Goal: Task Accomplishment & Management: Manage account settings

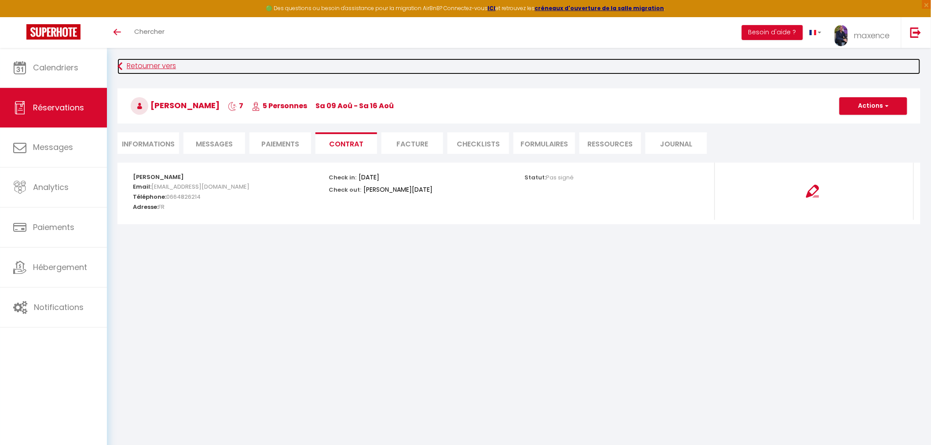
click at [158, 69] on link "Retourner vers" at bounding box center [519, 67] width 803 height 16
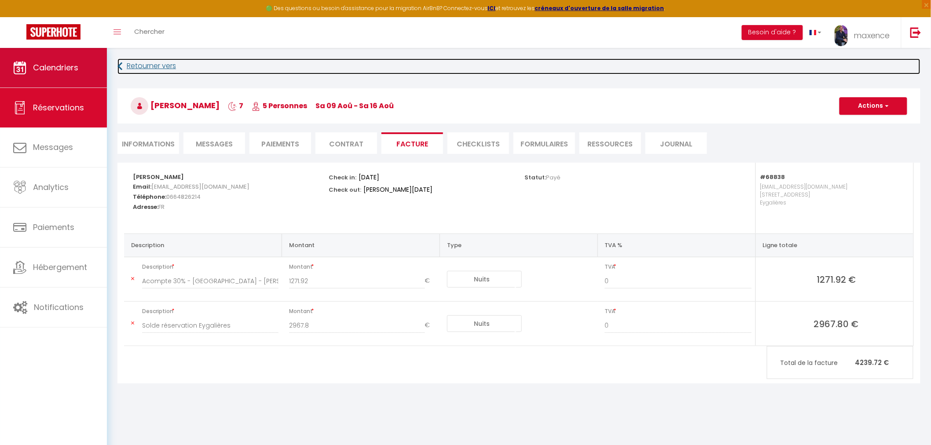
click at [60, 63] on span "Calendriers" at bounding box center [55, 67] width 45 height 11
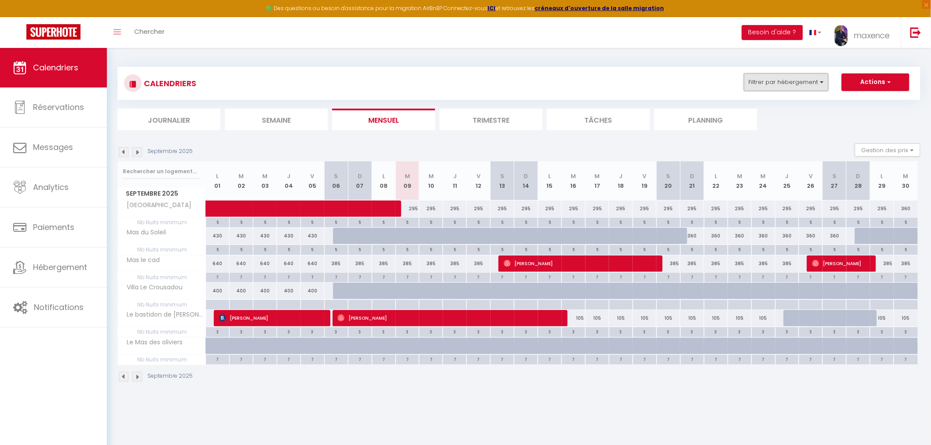
click at [806, 87] on button "Filtrer par hébergement" at bounding box center [786, 83] width 85 height 18
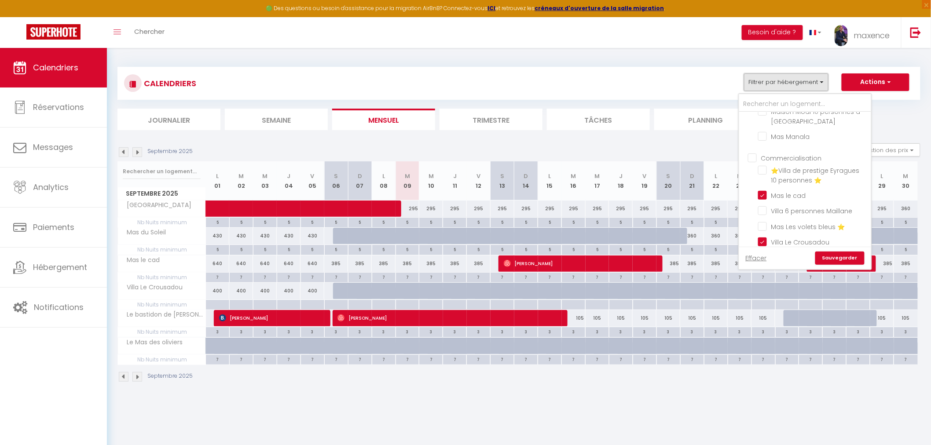
scroll to position [244, 0]
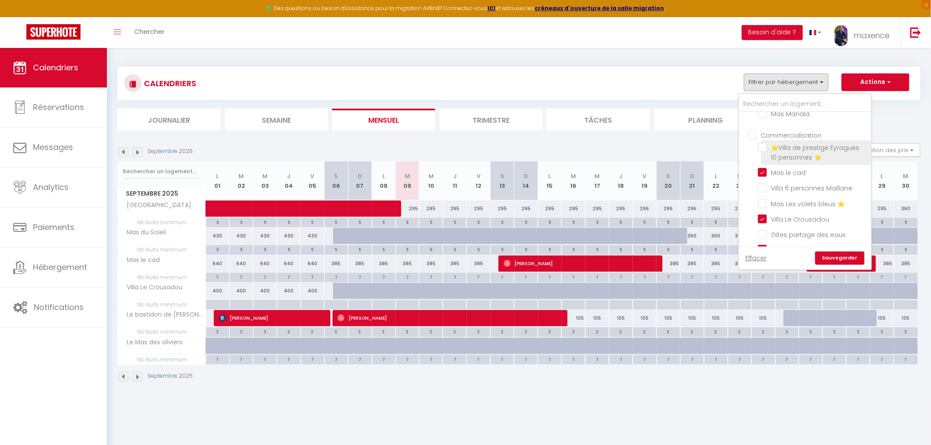
click at [813, 143] on input "⭐Villa de prestige Eyragues 10 personnes ⭐" at bounding box center [813, 147] width 110 height 9
checkbox input "true"
checkbox input "false"
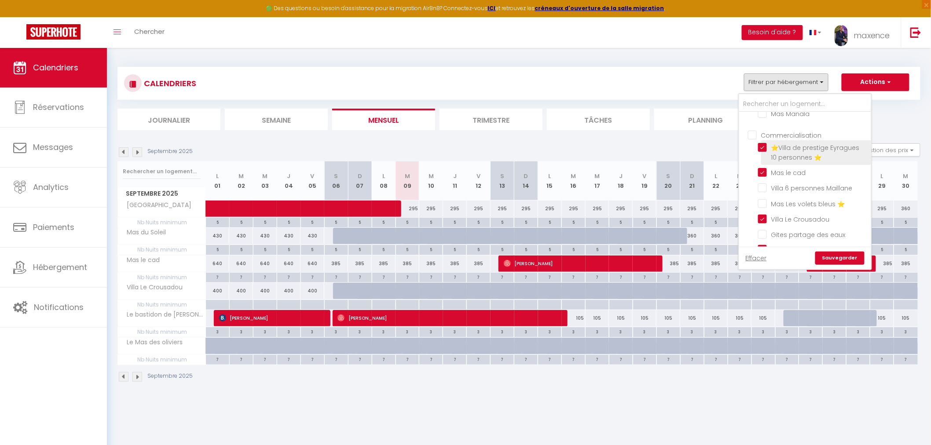
checkbox input "false"
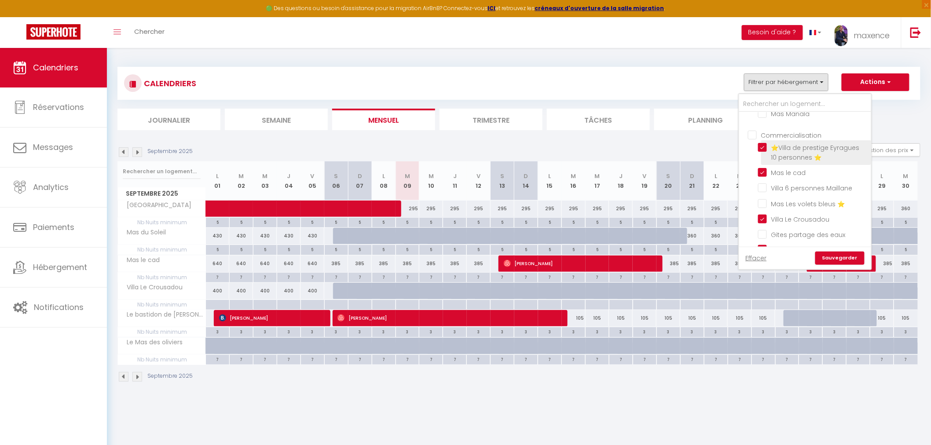
checkbox input "false"
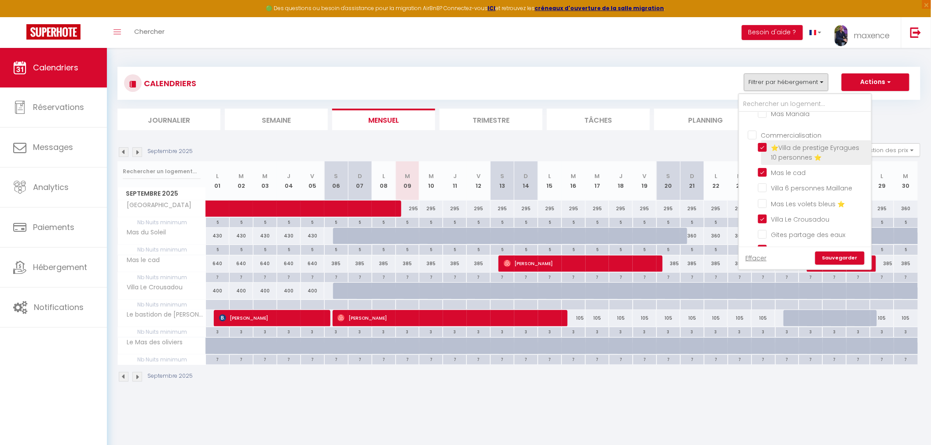
checkbox input "false"
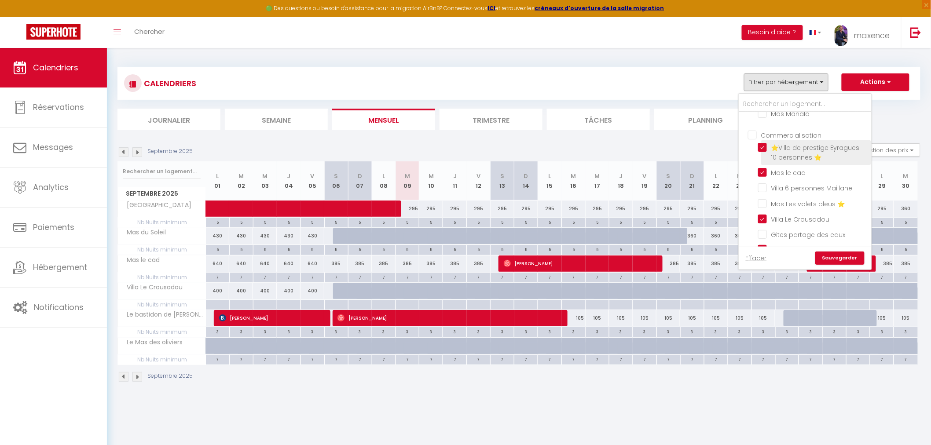
checkbox input "false"
click at [848, 258] on link "Sauvegarder" at bounding box center [840, 258] width 49 height 13
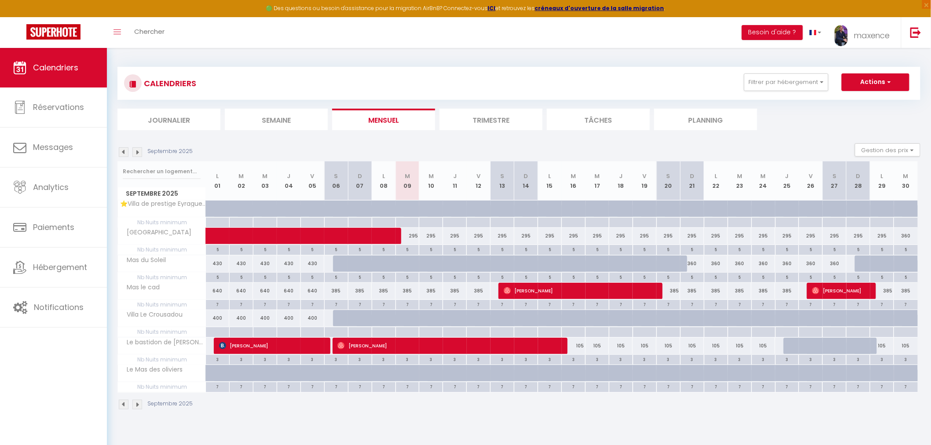
click at [119, 151] on img at bounding box center [124, 152] width 10 height 10
select select
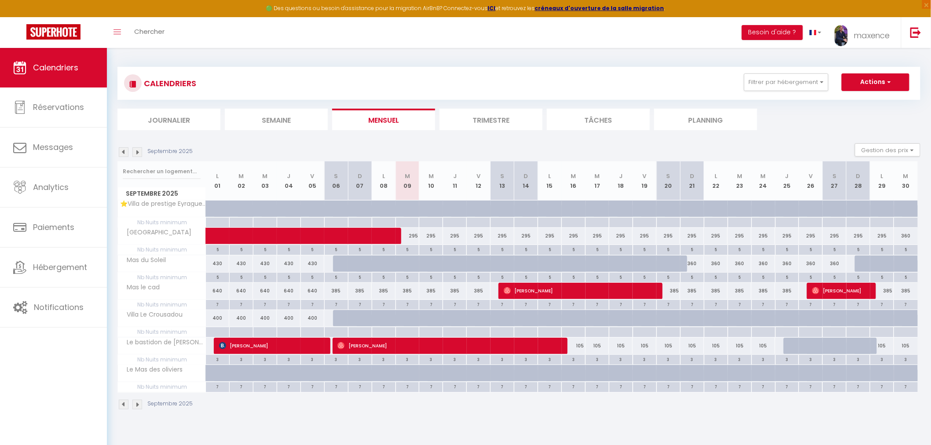
select select
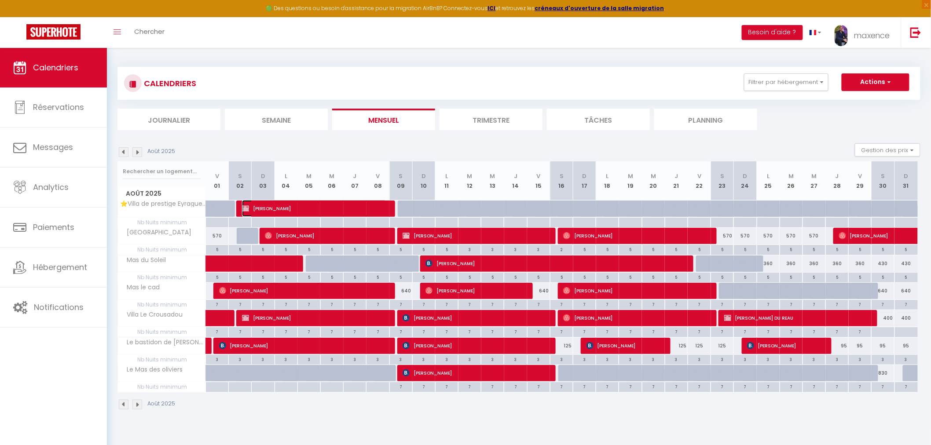
click at [341, 212] on span "[PERSON_NAME]" at bounding box center [314, 208] width 145 height 17
select select "KO"
select select "OK"
select select "0"
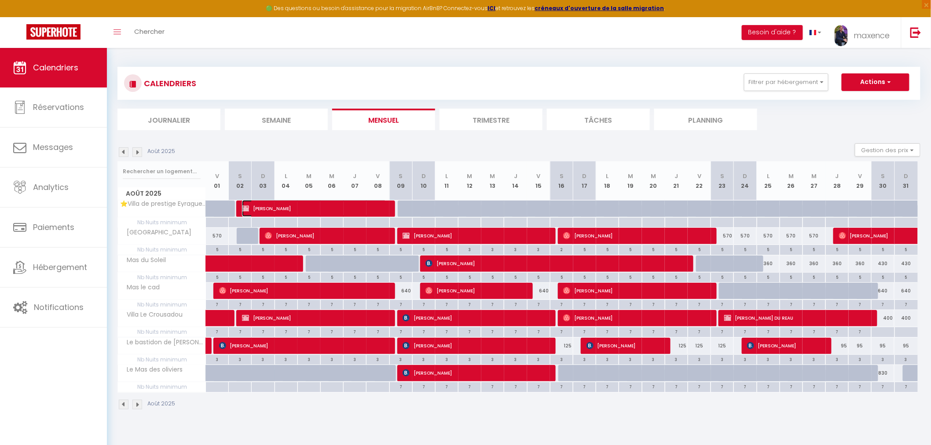
select select "1"
select select
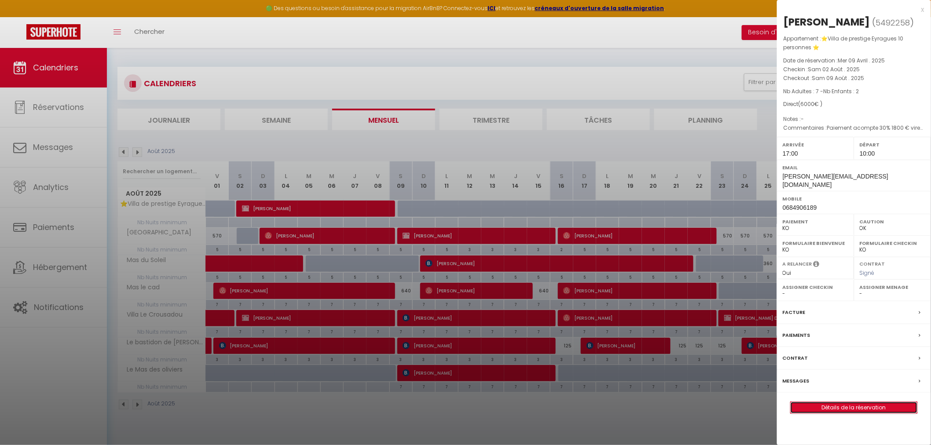
click at [861, 402] on link "Détails de la réservation" at bounding box center [854, 407] width 127 height 11
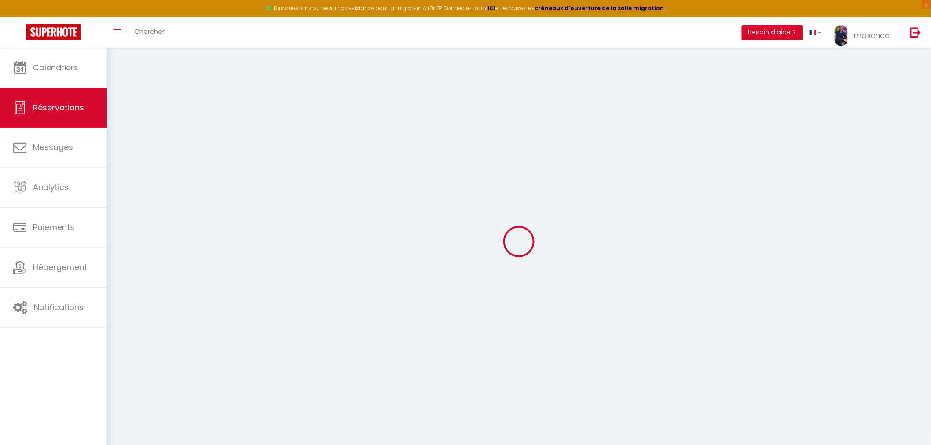
select select
checkbox input "false"
select select
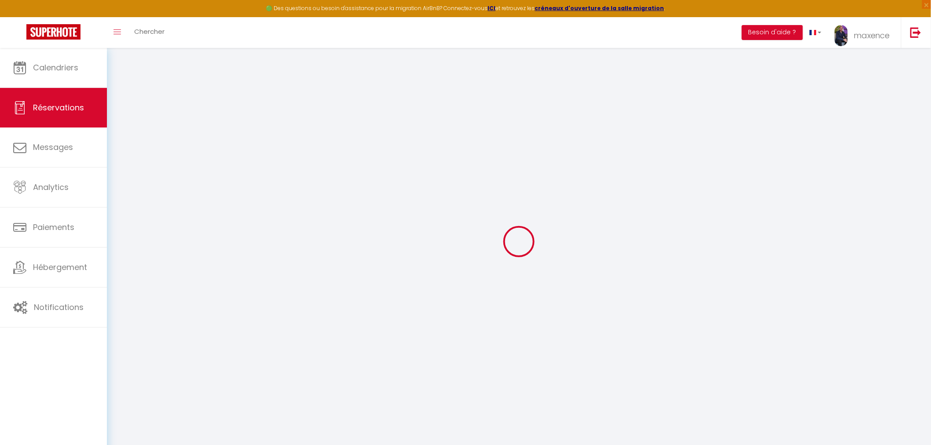
checkbox input "false"
select select
checkbox input "false"
type textarea "Paiement acompte 30% 1800 € virement le 09/04"
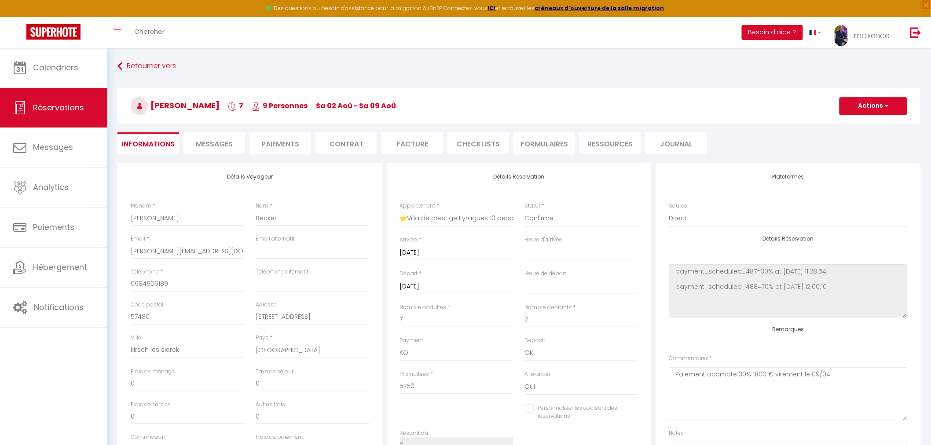
type input "250"
select select
checkbox input "false"
select select "17:00"
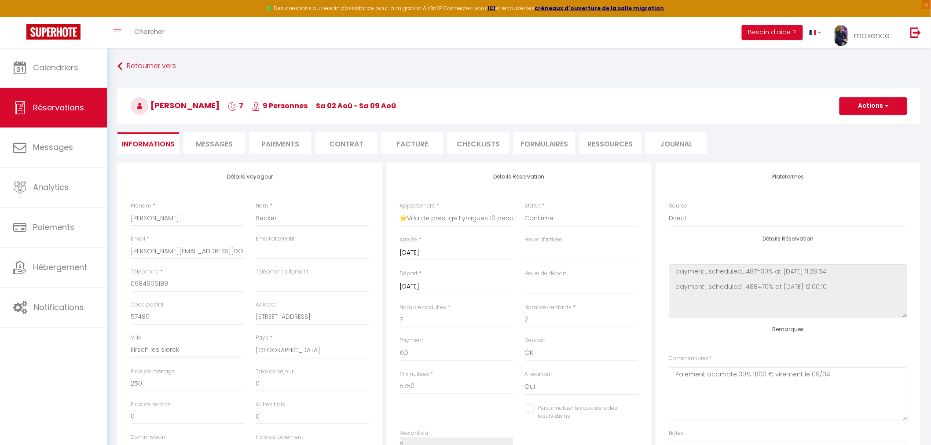
select select "10:00"
click at [290, 144] on li "Paiements" at bounding box center [281, 143] width 62 height 22
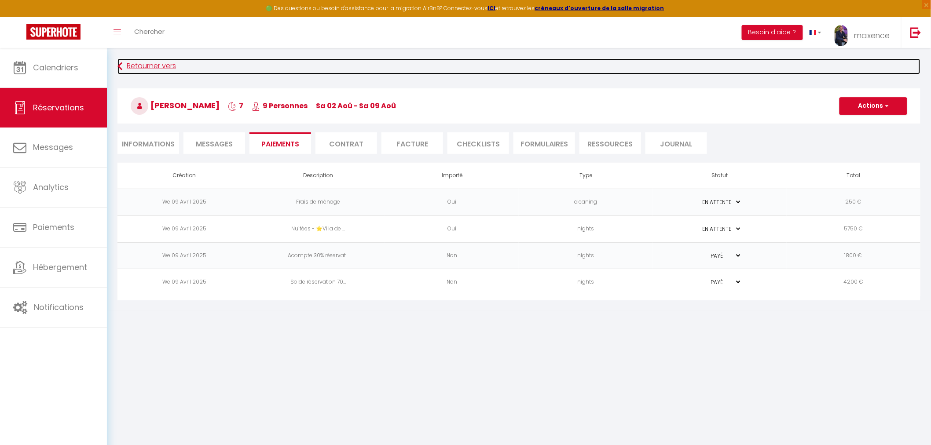
click at [146, 63] on link "Retourner vers" at bounding box center [519, 67] width 803 height 16
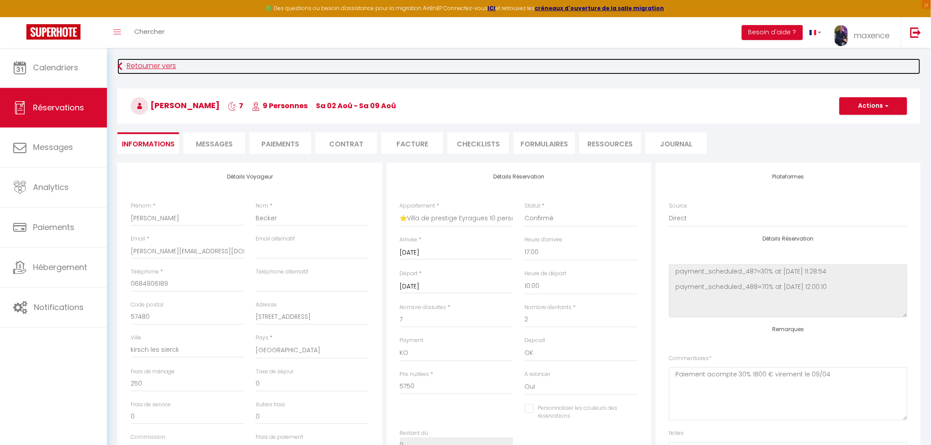
click at [144, 63] on link "Retourner vers" at bounding box center [519, 67] width 803 height 16
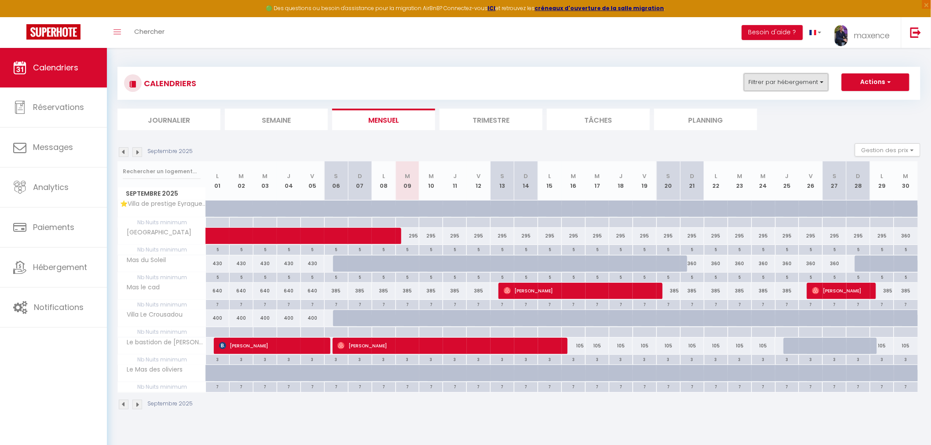
click at [779, 81] on button "Filtrer par hébergement" at bounding box center [786, 83] width 85 height 18
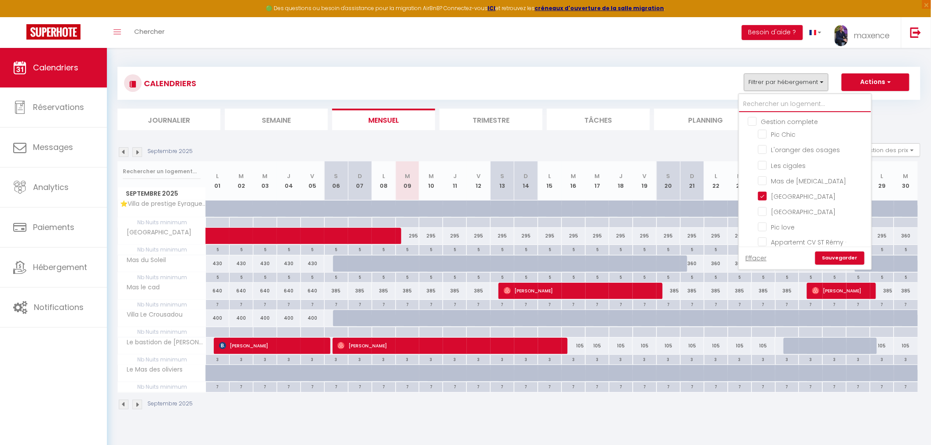
click at [786, 104] on input "text" at bounding box center [805, 104] width 132 height 16
click at [828, 232] on input "Villa 6 personnes Maillane" at bounding box center [813, 236] width 110 height 9
checkbox input "true"
checkbox input "false"
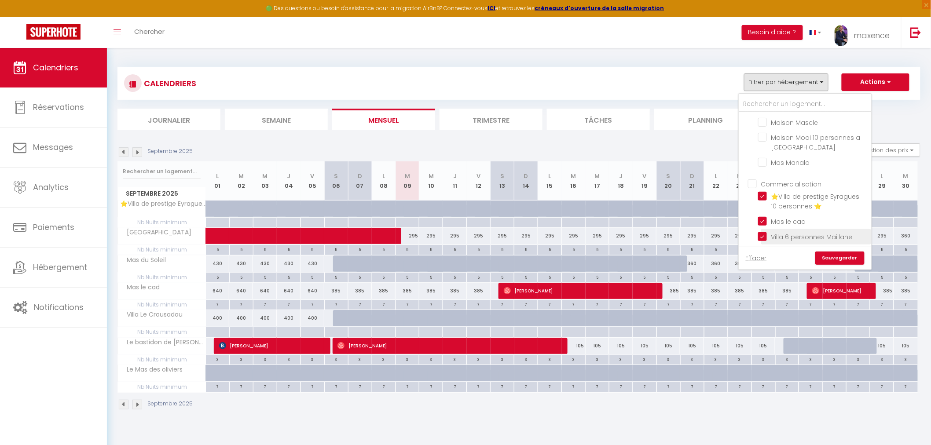
checkbox input "false"
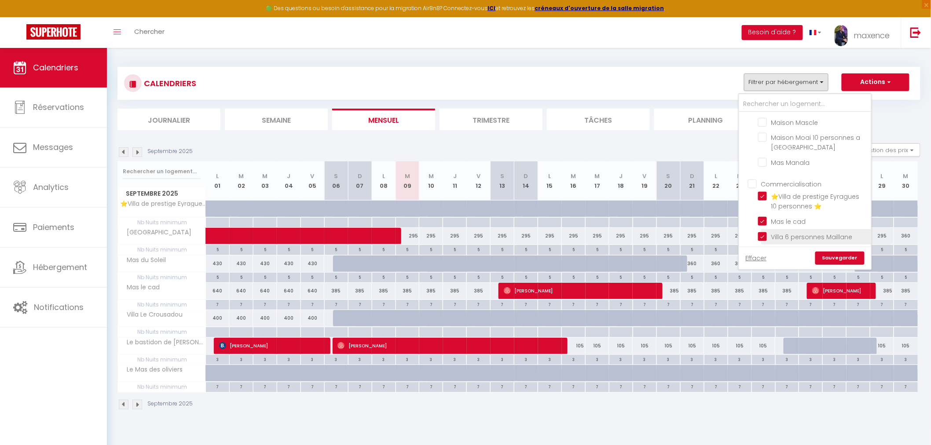
checkbox input "false"
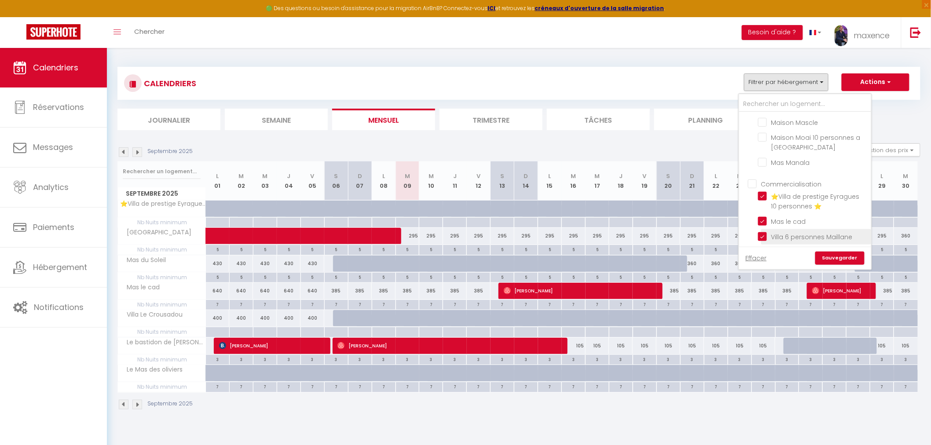
checkbox input "false"
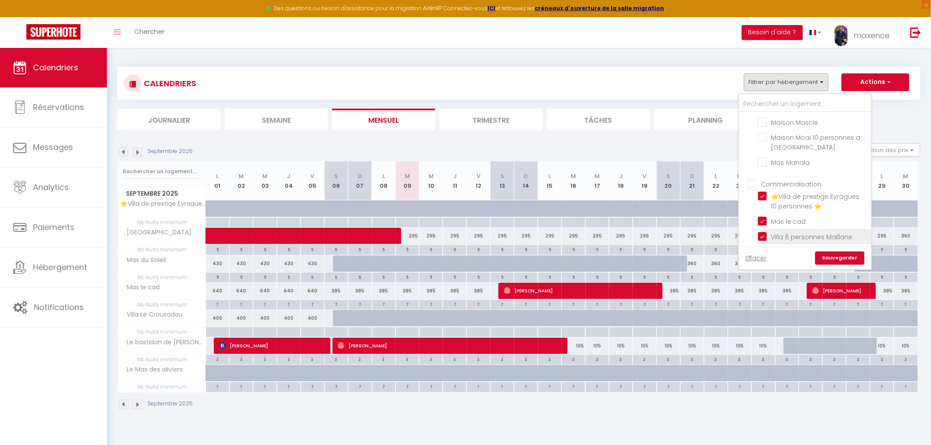
checkbox input "false"
click at [840, 258] on link "Sauvegarder" at bounding box center [840, 258] width 49 height 13
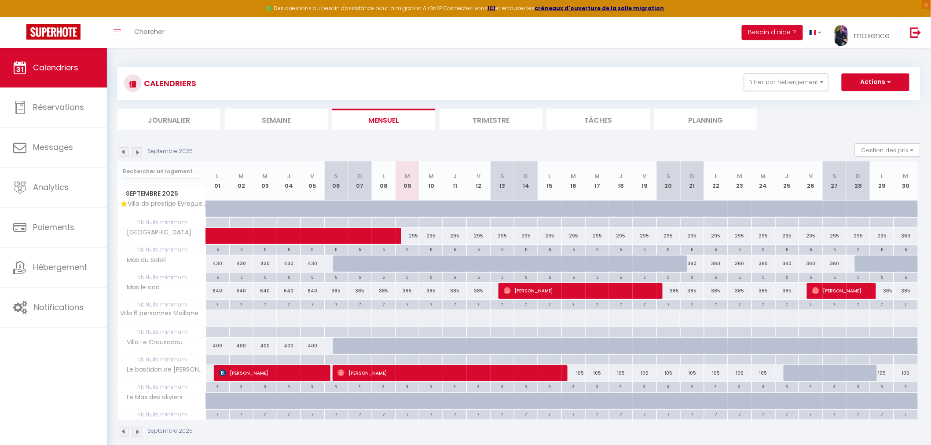
click at [125, 152] on img at bounding box center [124, 152] width 10 height 10
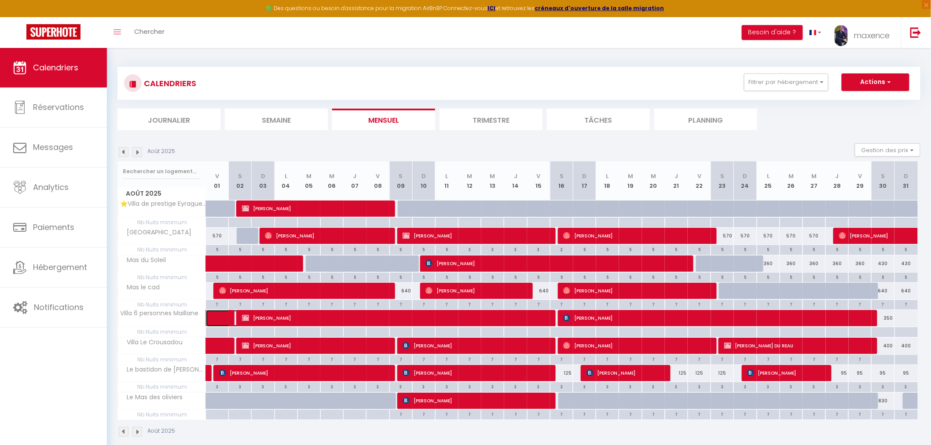
click at [223, 319] on span at bounding box center [229, 318] width 20 height 17
select select "OK"
select select "KO"
select select "0"
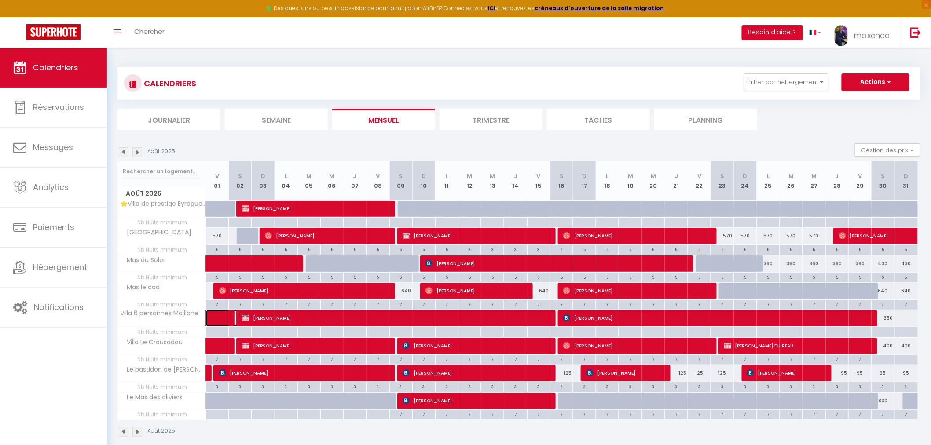
select select "1"
select select
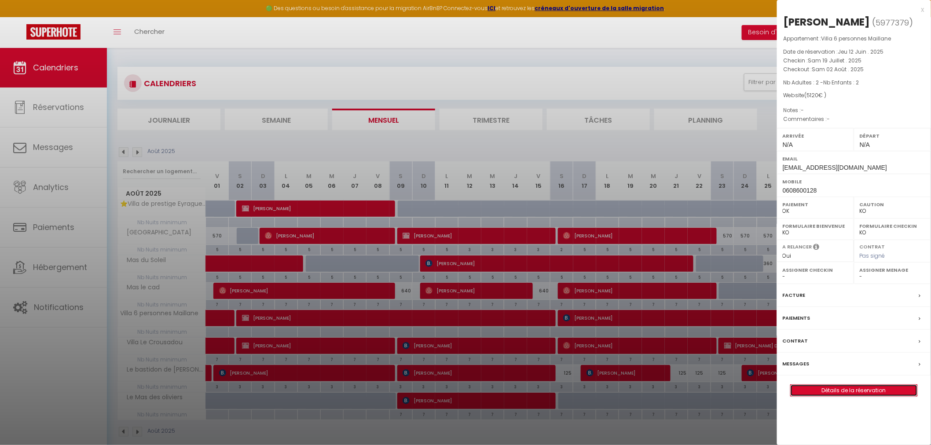
click at [871, 397] on link "Détails de la réservation" at bounding box center [854, 390] width 127 height 11
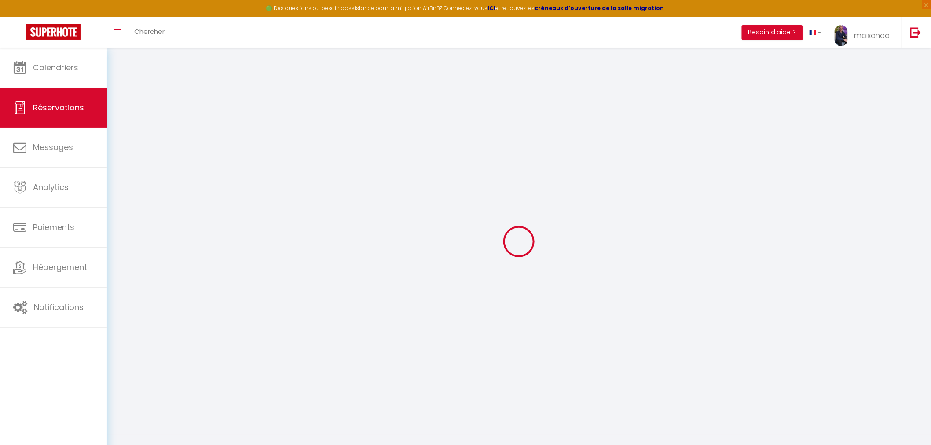
select select
checkbox input "false"
select select
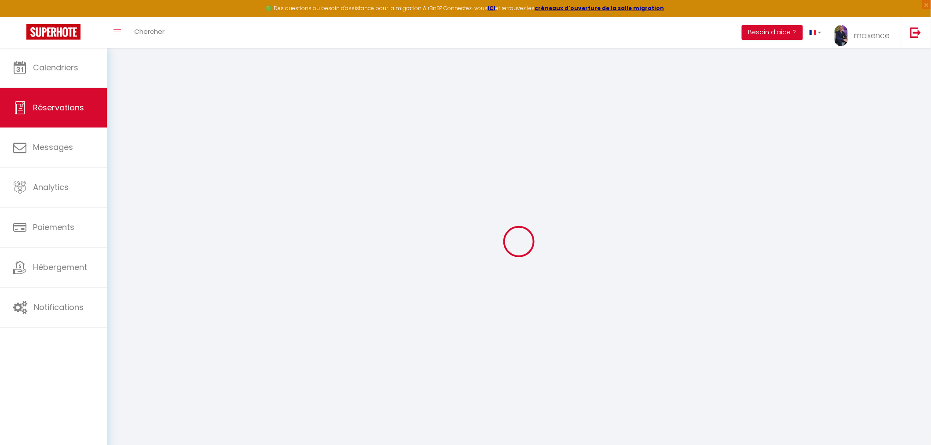
checkbox input "false"
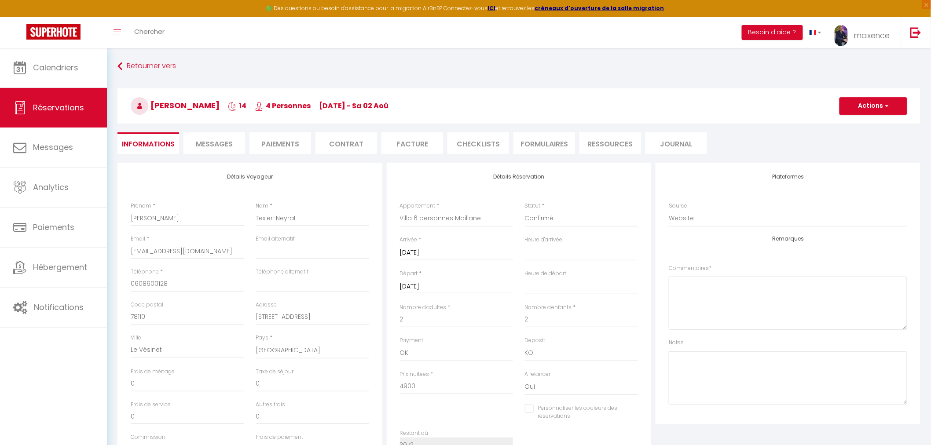
type input "150"
type input "70"
select select
checkbox input "false"
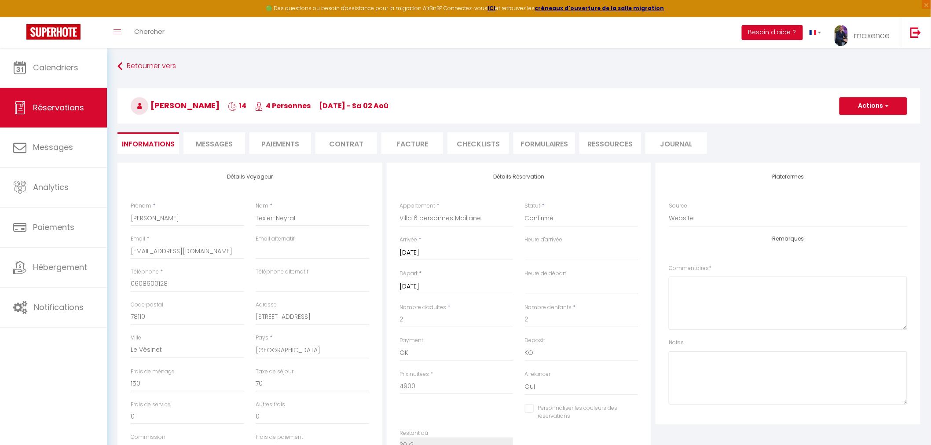
select select
click at [285, 146] on li "Paiements" at bounding box center [281, 143] width 62 height 22
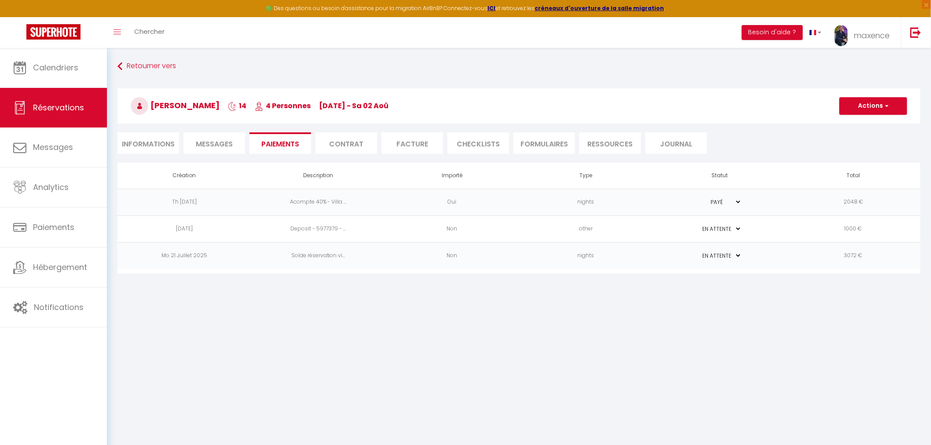
click at [736, 256] on select "PAYÉ EN ATTENTE" at bounding box center [720, 256] width 44 height 8
select select "1"
click at [698, 252] on select "PAYÉ EN ATTENTE" at bounding box center [720, 256] width 44 height 8
select select
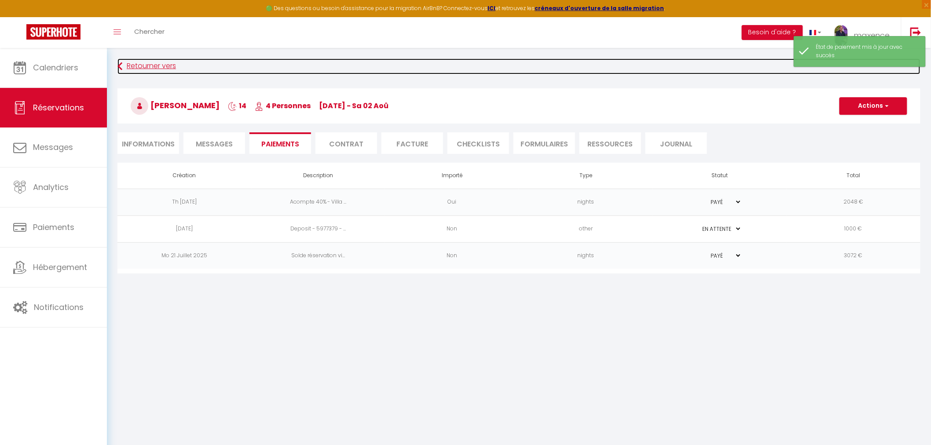
click at [137, 65] on link "Retourner vers" at bounding box center [519, 67] width 803 height 16
select select
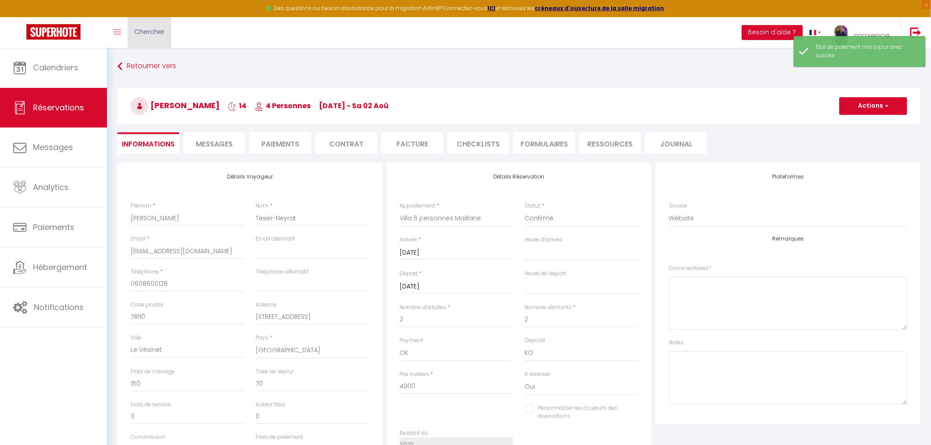
click at [154, 36] on span "Chercher" at bounding box center [149, 31] width 30 height 9
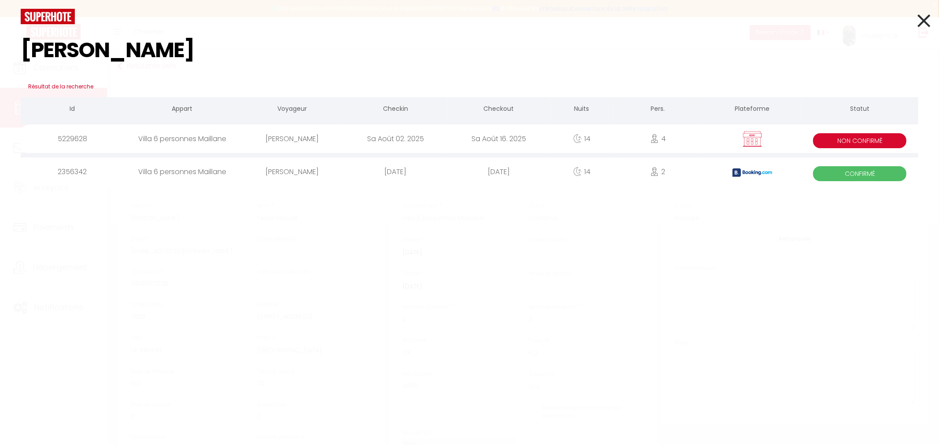
type input "felix"
click at [419, 142] on div "Sa Août 02. 2025" at bounding box center [395, 139] width 103 height 29
select select
checkbox input "false"
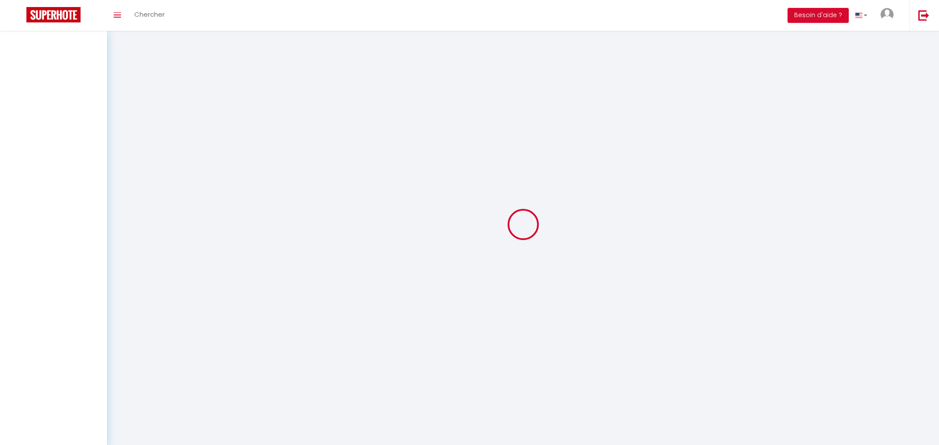
select select
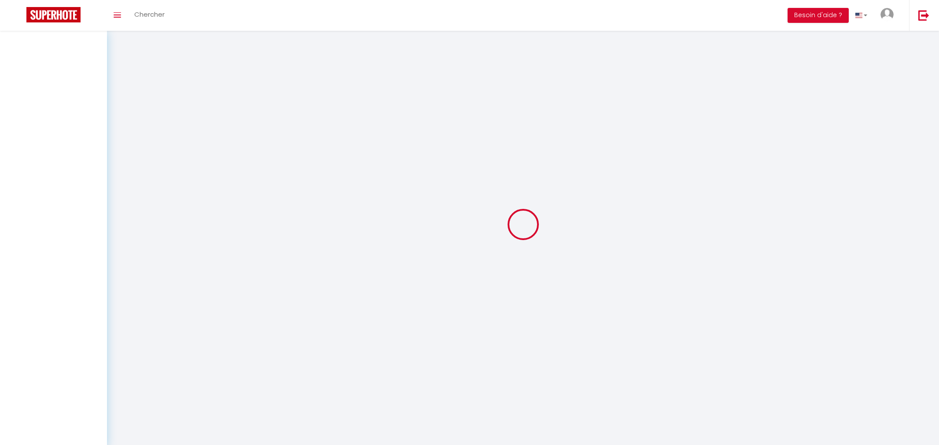
select select
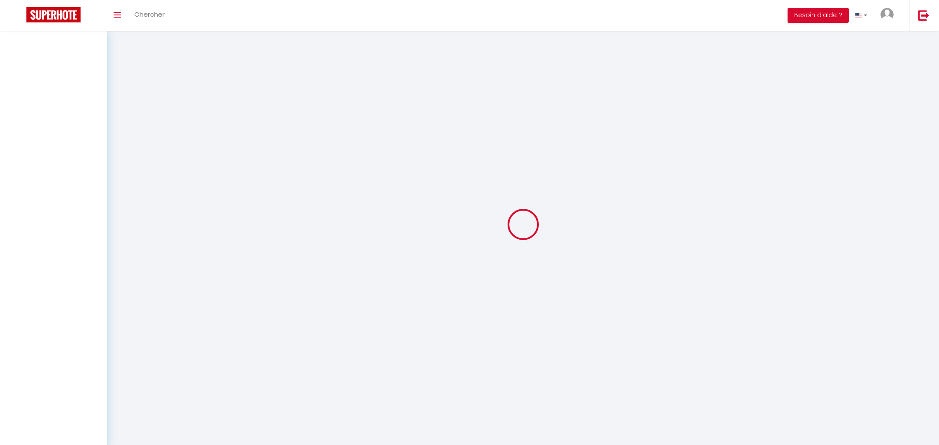
select select
checkbox input "false"
select select
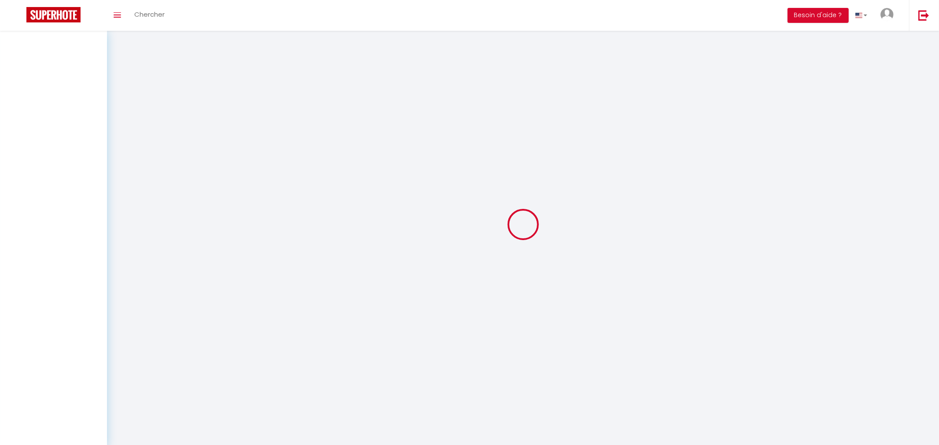
select select
checkbox input "false"
select select
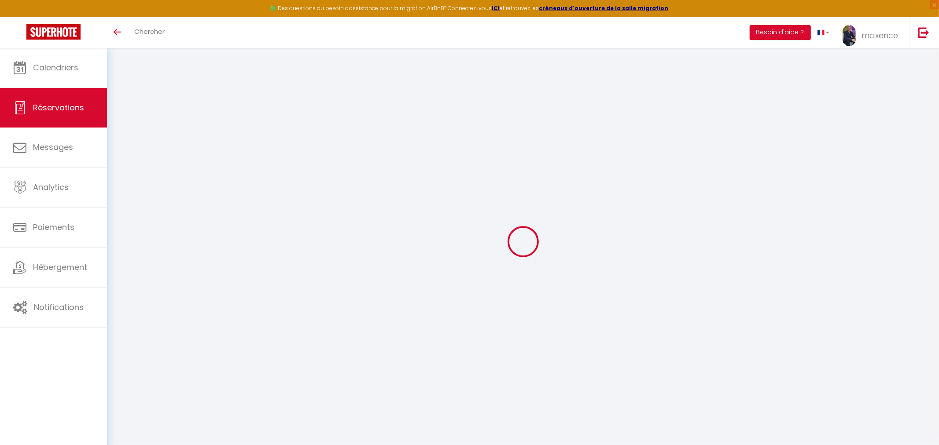
select select
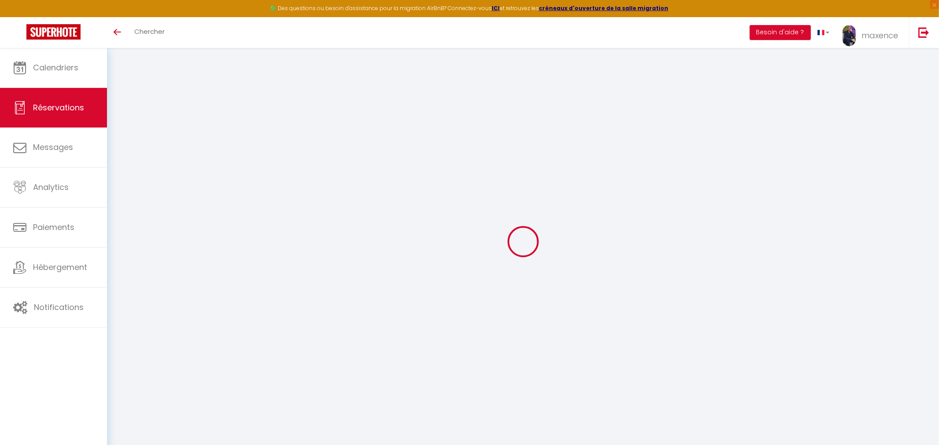
select select
checkbox input "false"
type input "Jérôme"
type input "Félix"
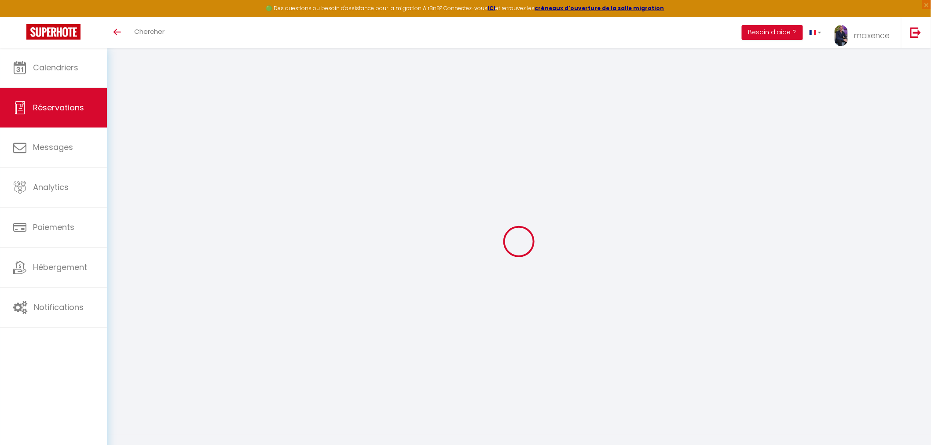
type input "felix-j@orange.fr"
type input "0603005766"
type input "95270"
type input "1 rue du prieuré lieu dit Baillon"
type input "Asnieres sur oise"
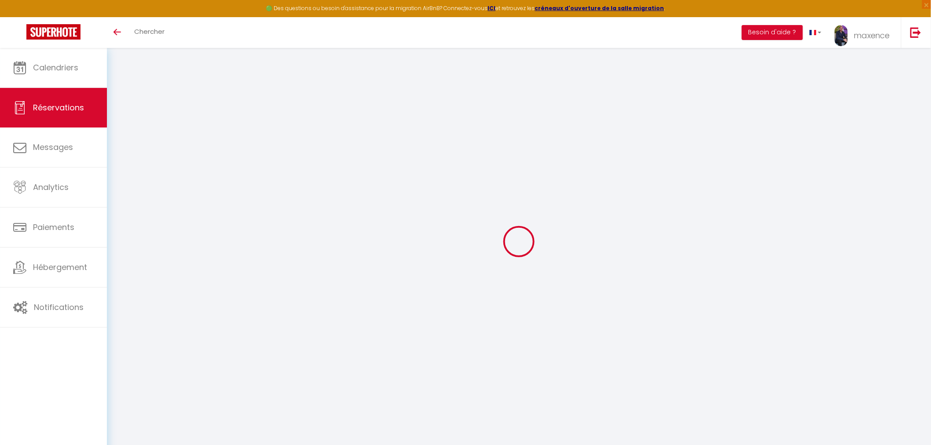
select select "FR"
select select "19722"
select select "1"
type input "[DATE]"
select select
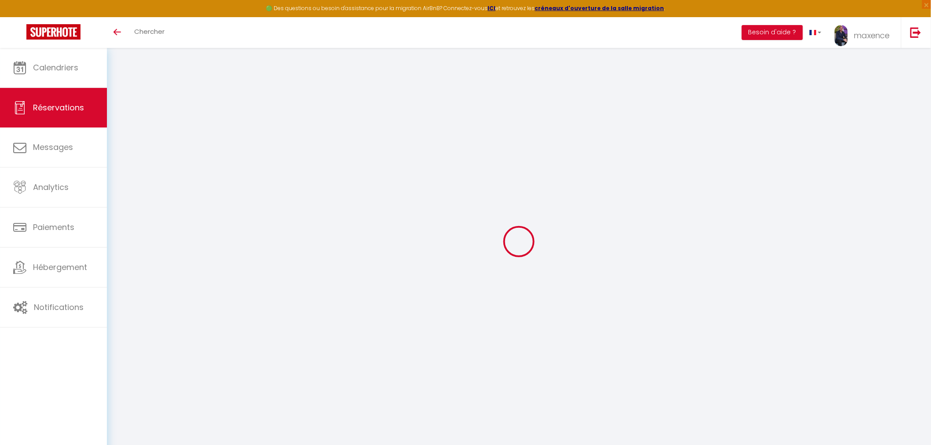
type input "[PERSON_NAME][DATE]"
select select
type input "4"
select select "10"
select select
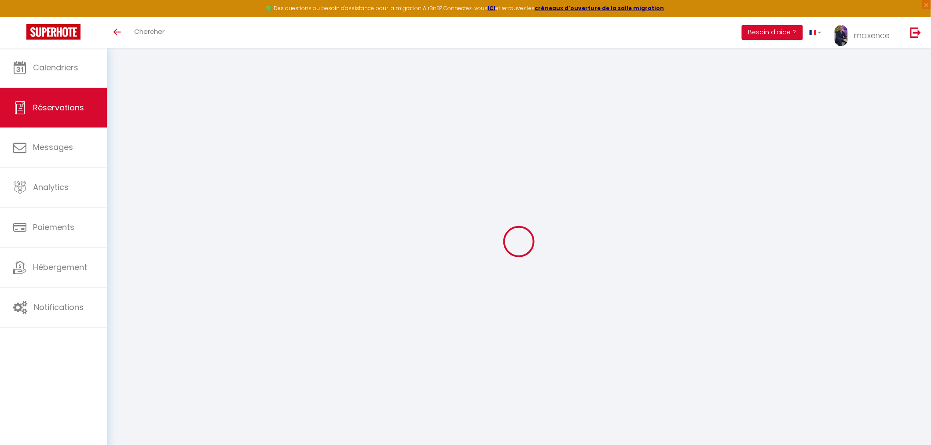
type input "5000"
checkbox input "false"
type input "1500"
type input "150"
type input "0"
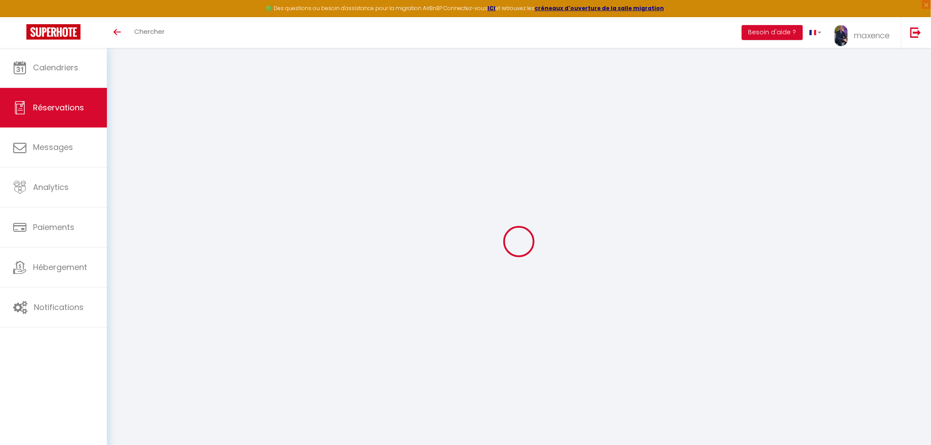
type input "0"
select select "0"
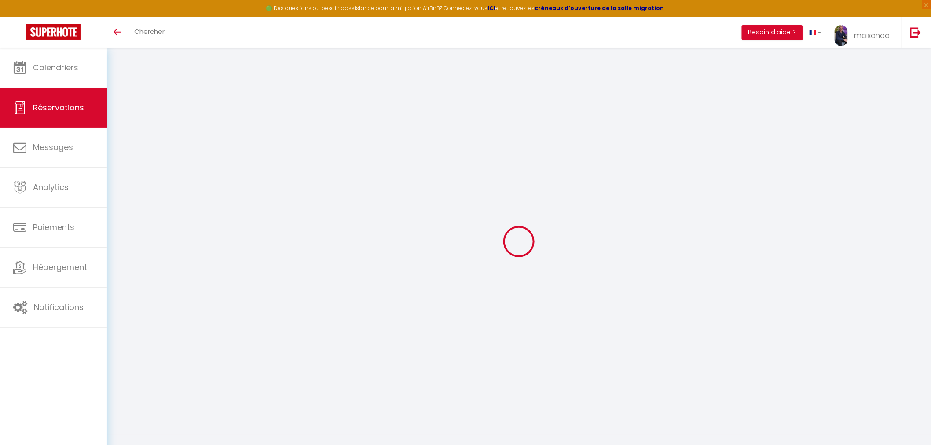
select select
checkbox input "false"
select select
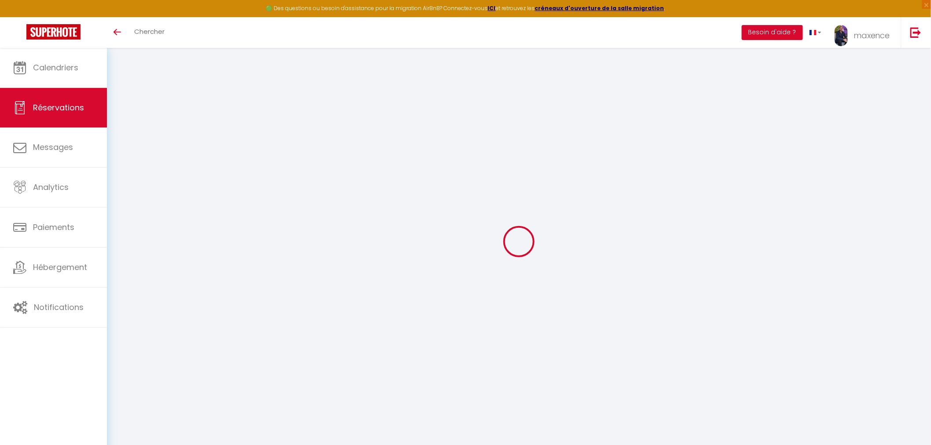
checkbox input "false"
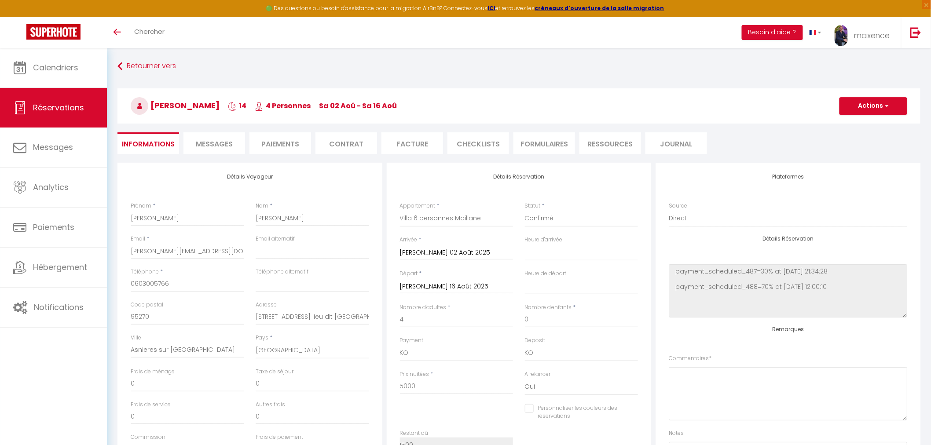
select select
checkbox input "false"
select select "14:00"
select select "11:00"
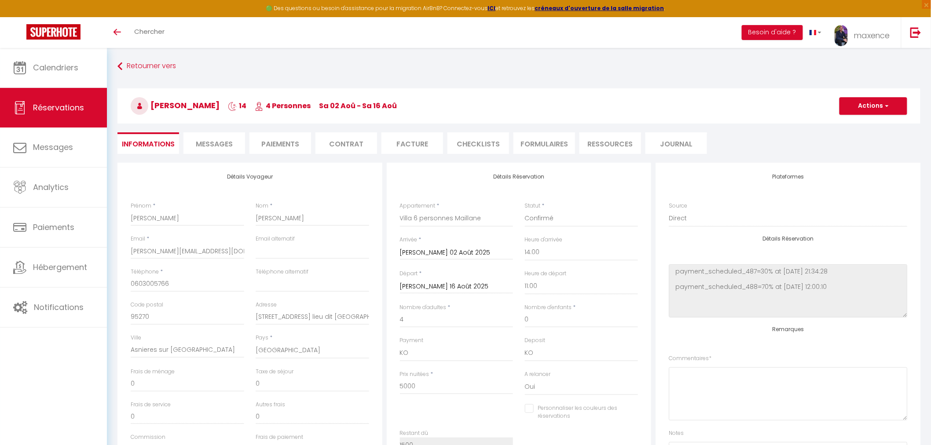
click at [292, 143] on li "Paiements" at bounding box center [281, 143] width 62 height 22
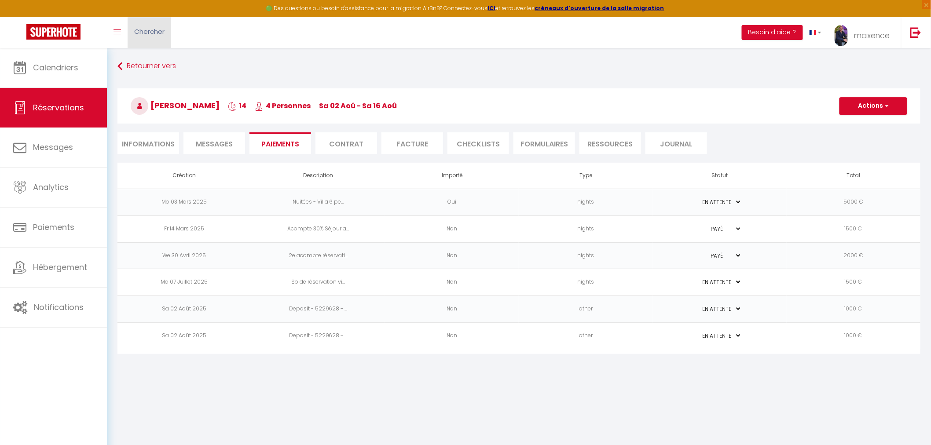
click at [156, 33] on span "Chercher" at bounding box center [149, 31] width 30 height 9
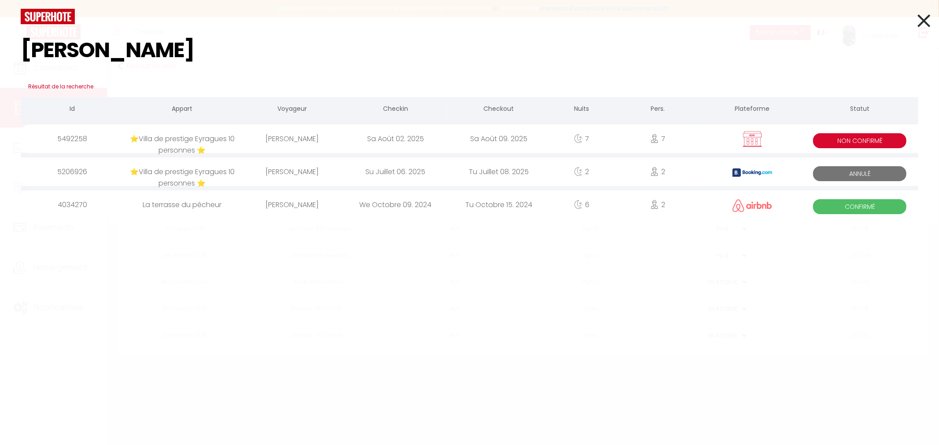
type input "becker"
click at [454, 138] on div "Sa Août 09. 2025" at bounding box center [498, 139] width 103 height 29
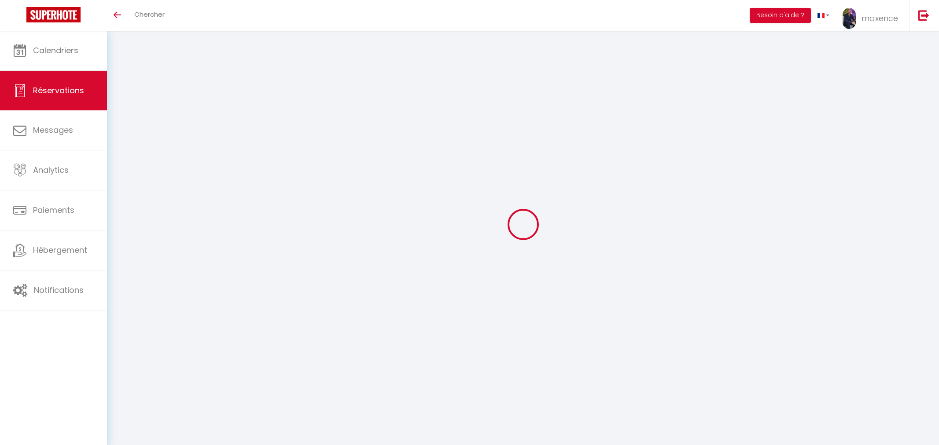
select select
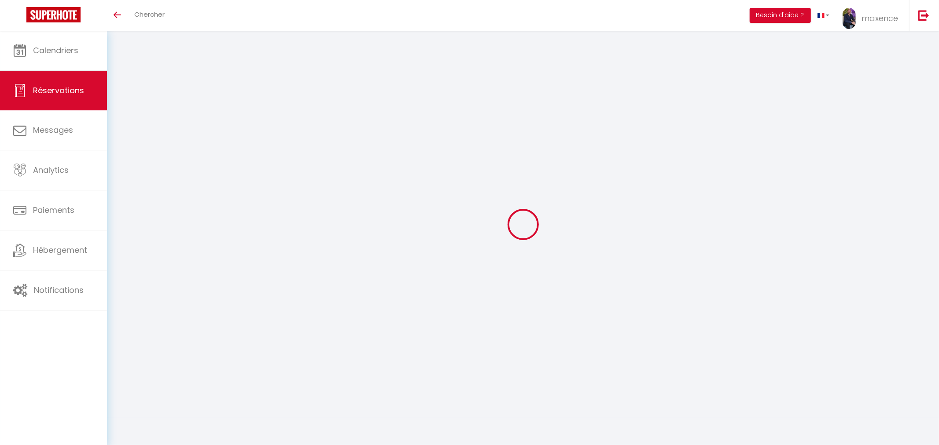
select select
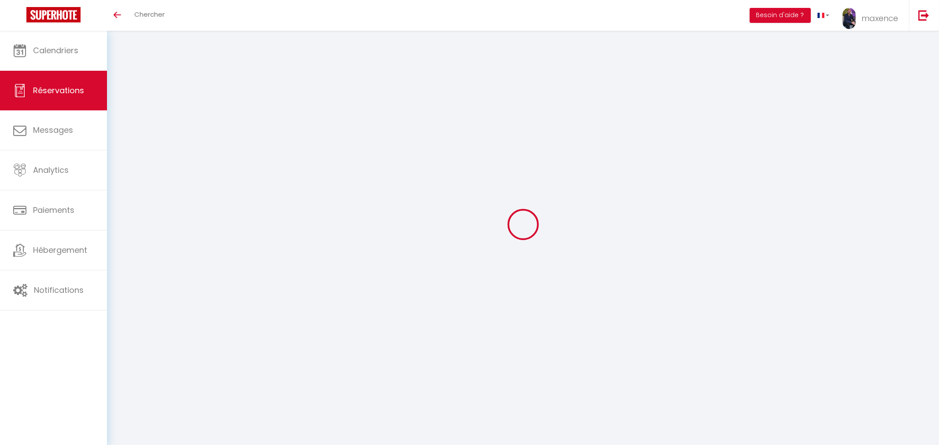
checkbox input "false"
select select
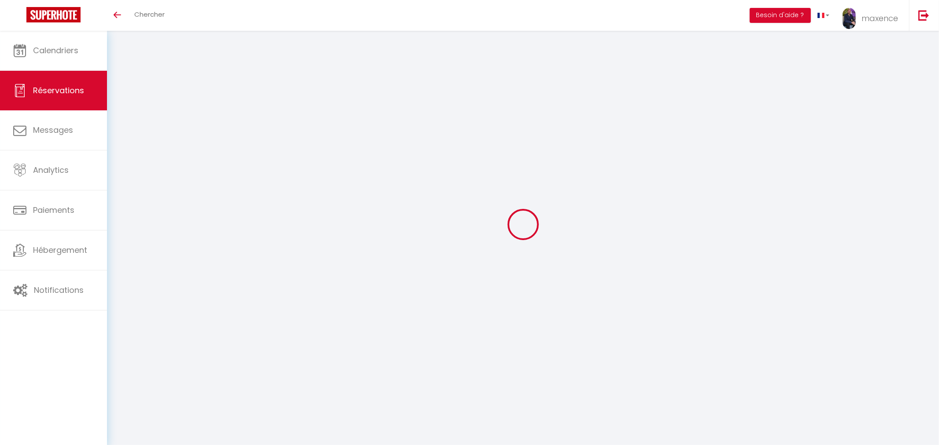
select select
checkbox input "false"
select select
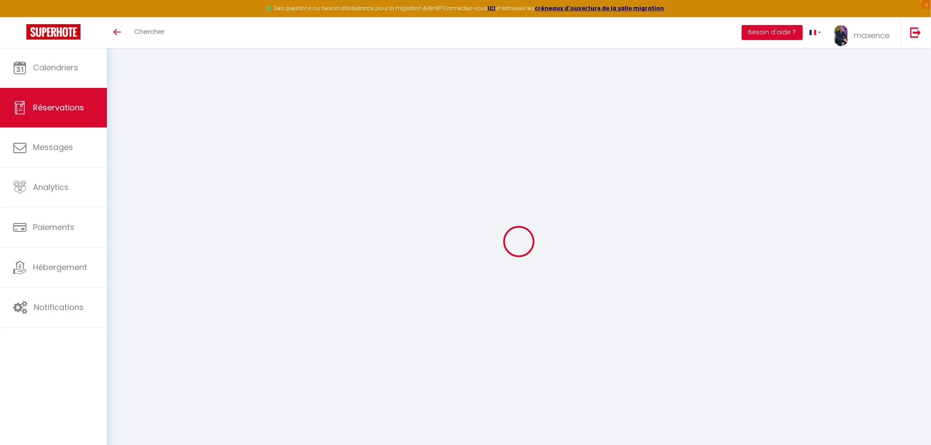
type input "Ingrid"
type input "Becker"
type input "ingrid_becker@hotmail.fr"
type input "0684906189"
type input "57480"
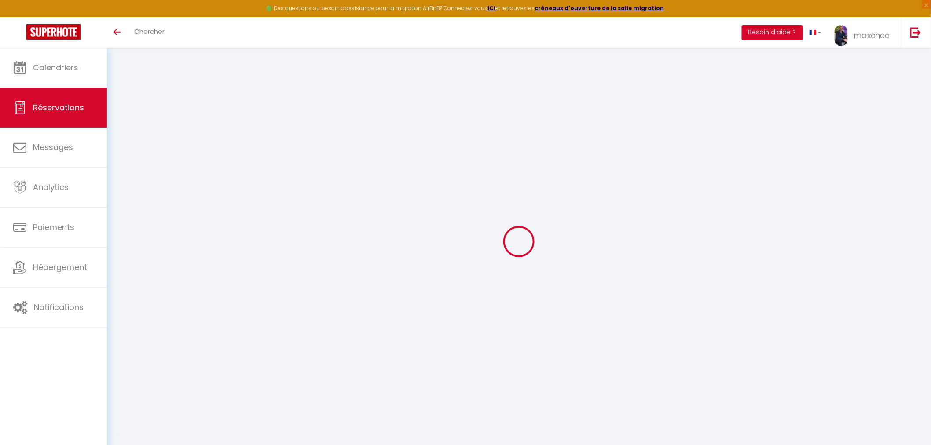
type input "[STREET_ADDRESS]"
type input "kirsch les sierck"
select select "FR"
select select "4431"
select select "1"
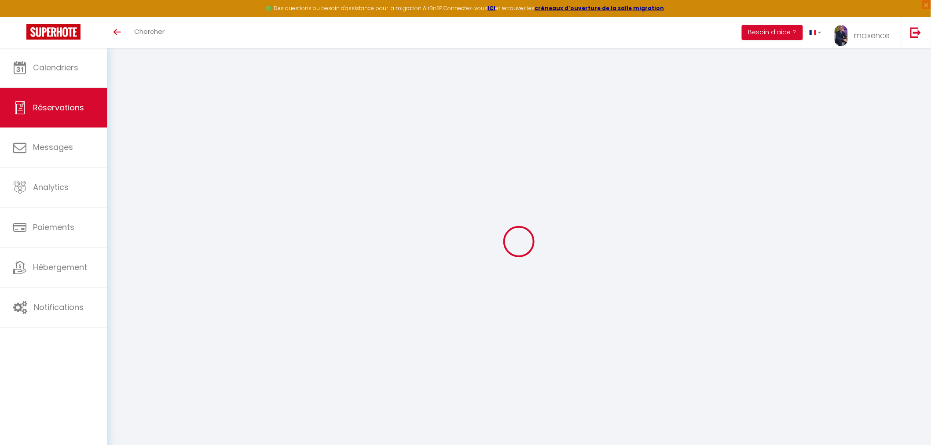
type input "[DATE]"
select select
type input "[DATE]"
select select
type input "7"
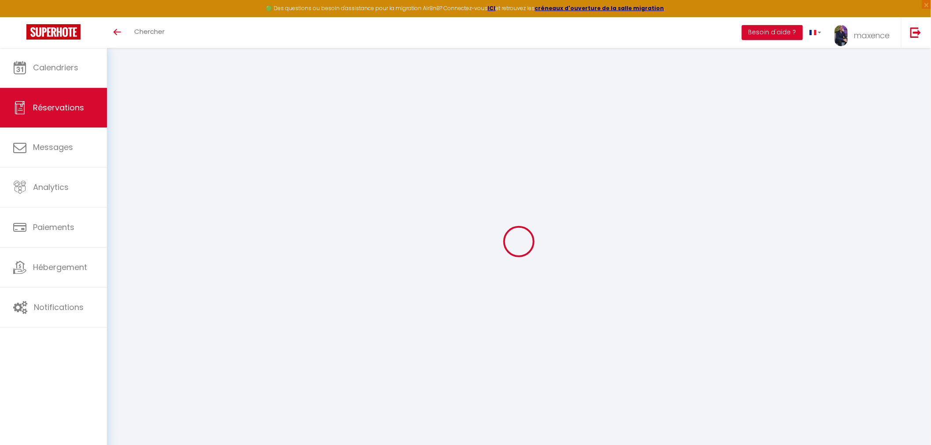
type input "2"
select select "12"
select select "15"
type input "5750"
checkbox input "false"
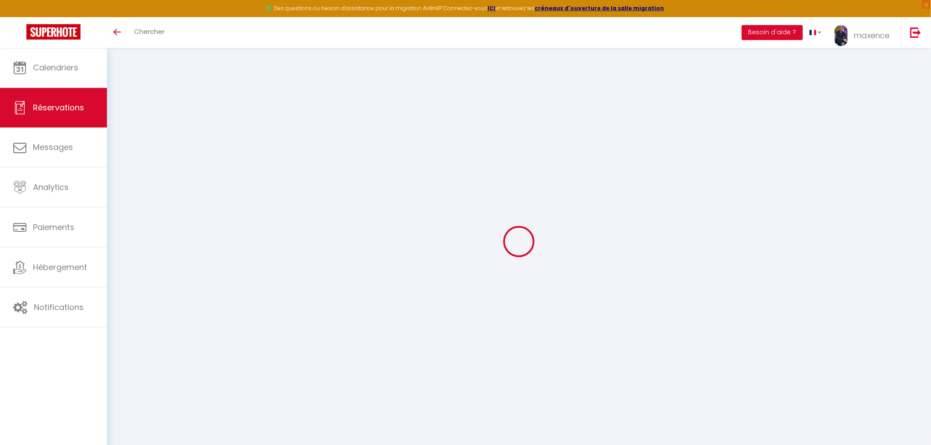
type input "0"
type input "250"
type input "0"
select select "cleaning"
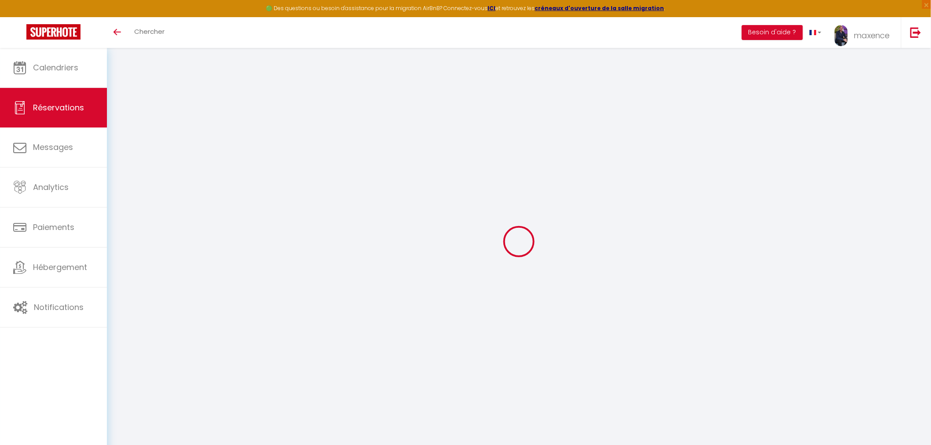
select select
checkbox input "false"
type textarea "Paiement acompte 30% 1800 € virement le 09/04"
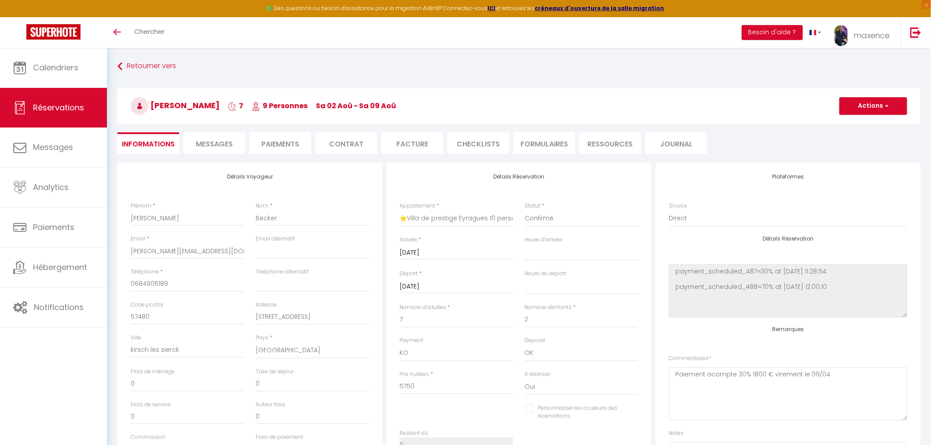
type input "250"
select select
checkbox input "false"
select select "17:00"
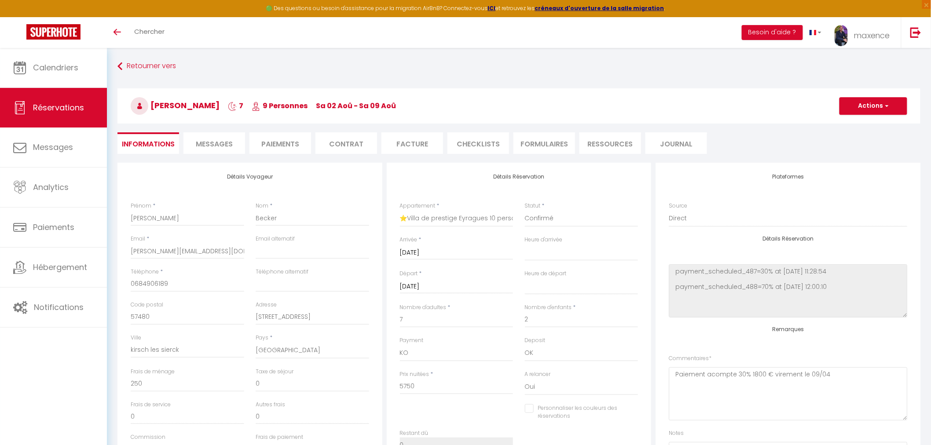
select select "10:00"
click at [425, 141] on li "Facture" at bounding box center [413, 143] width 62 height 22
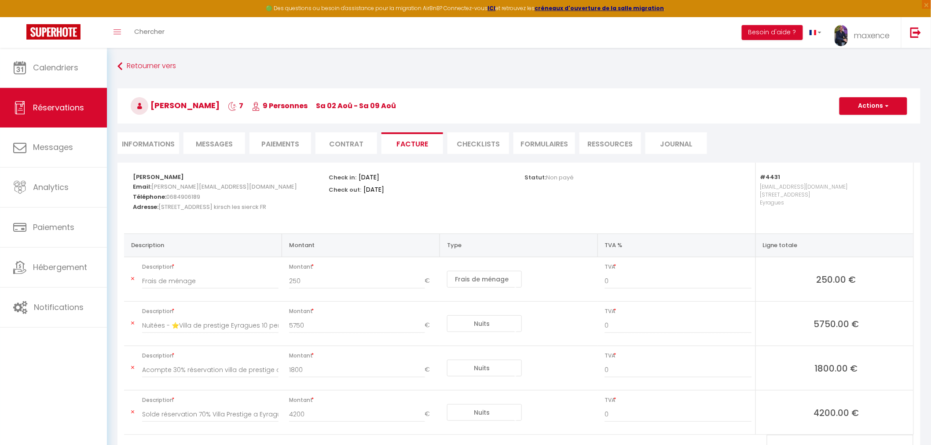
click at [338, 142] on li "Contrat" at bounding box center [347, 143] width 62 height 22
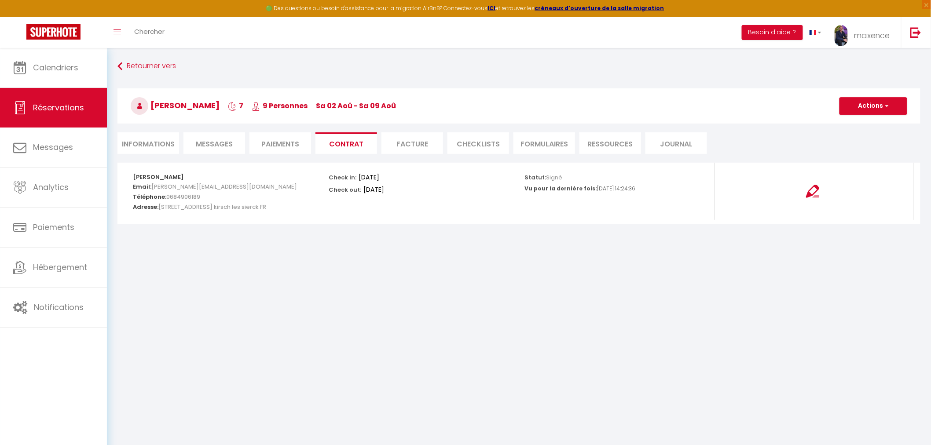
click at [272, 142] on li "Paiements" at bounding box center [281, 143] width 62 height 22
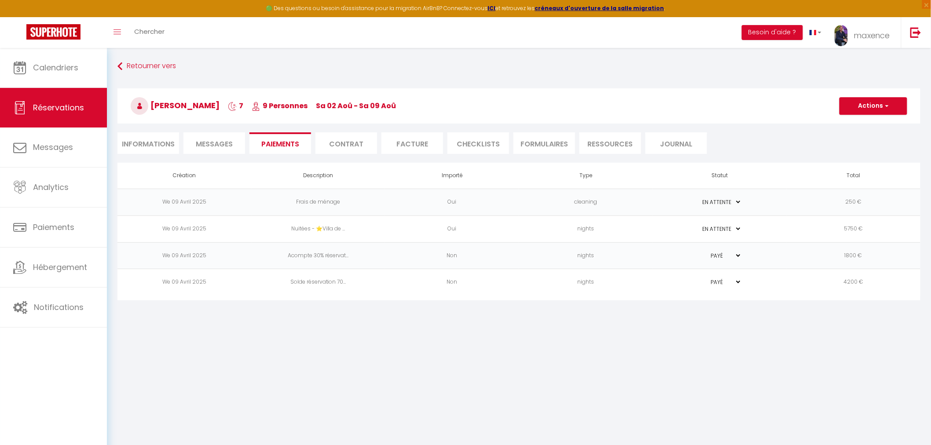
click at [332, 255] on td "Acompte 30% réservat..." at bounding box center [318, 256] width 134 height 27
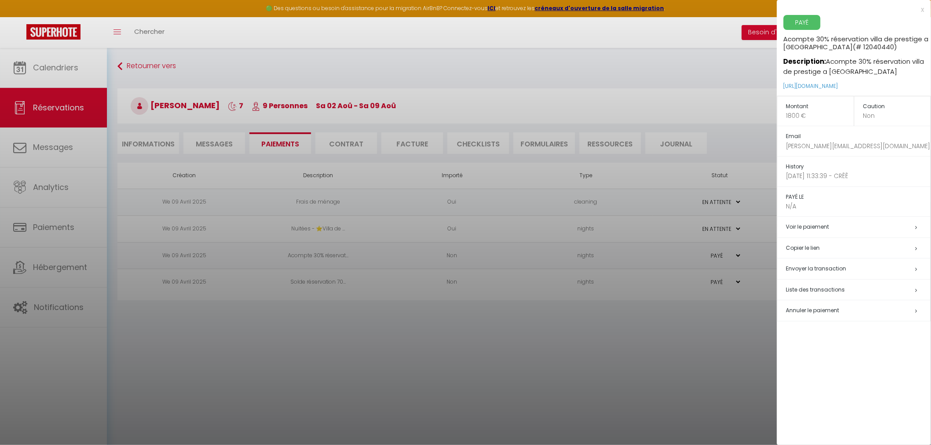
drag, startPoint x: 150, startPoint y: 69, endPoint x: 152, endPoint y: 54, distance: 15.2
click at [150, 68] on div at bounding box center [465, 222] width 931 height 445
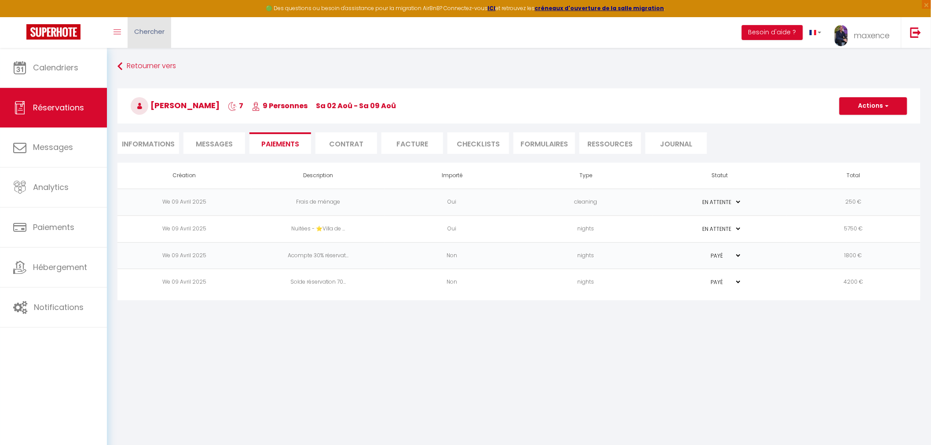
click at [155, 34] on span "Chercher" at bounding box center [149, 31] width 30 height 9
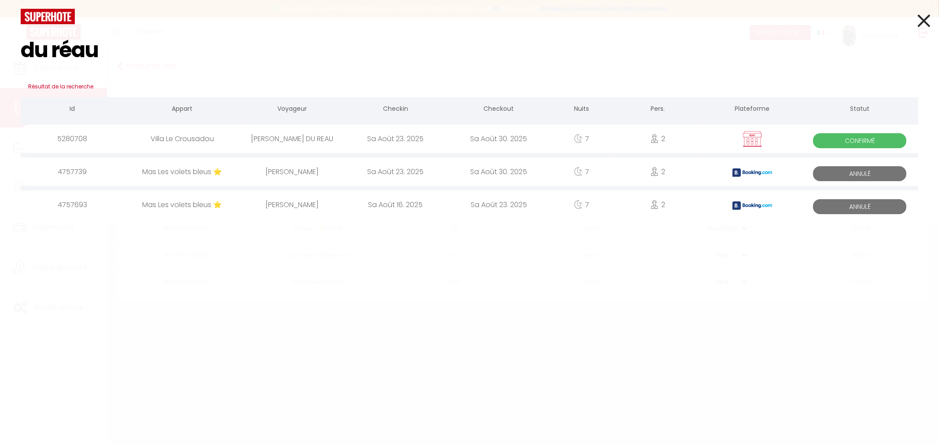
type input "du réau"
click at [378, 143] on div "Sa Août 23. 2025" at bounding box center [395, 139] width 103 height 29
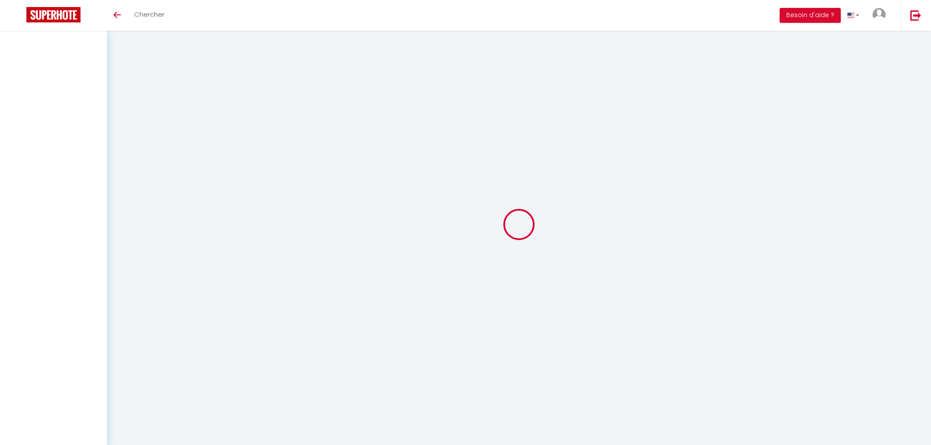
select select
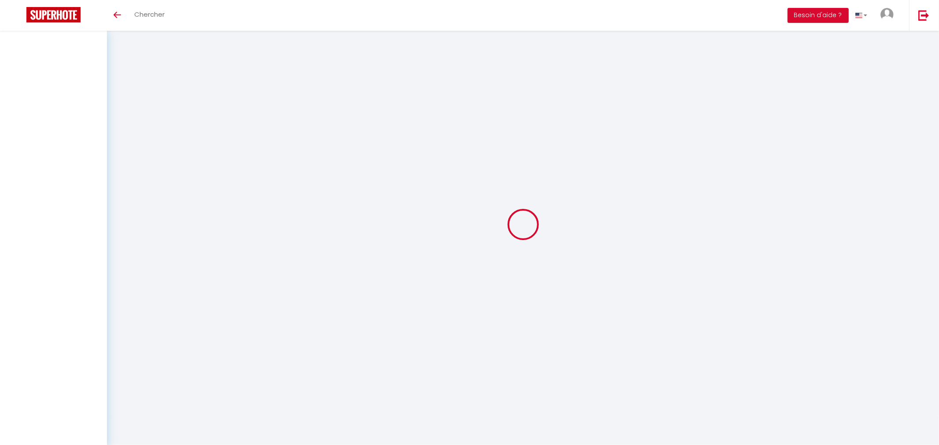
select select
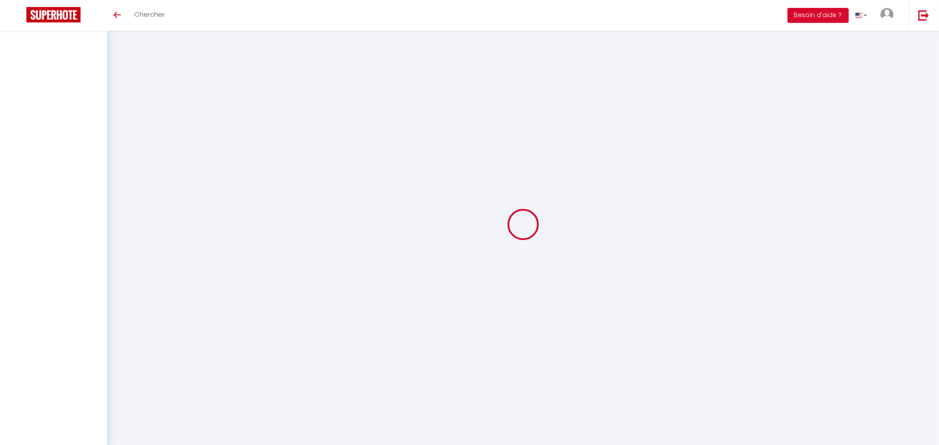
checkbox input "false"
select select
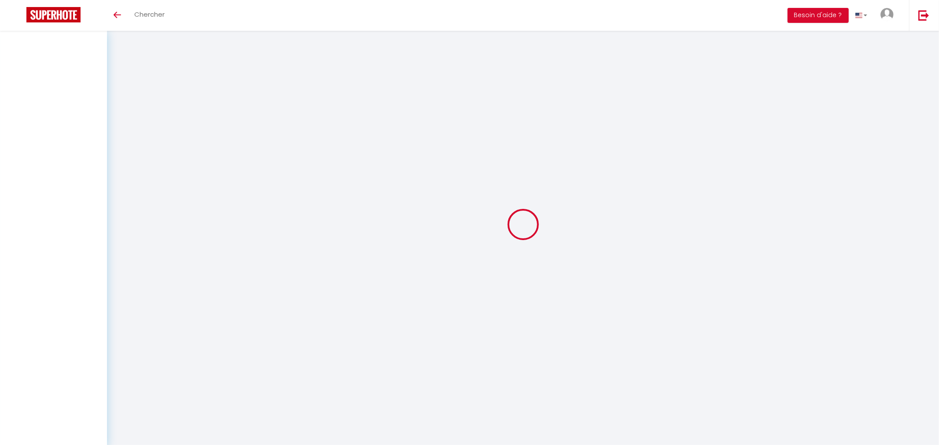
select select
checkbox input "false"
select select
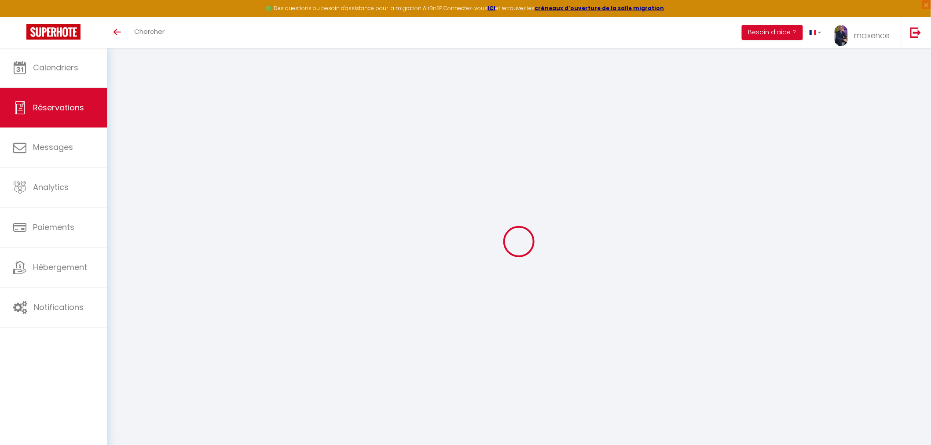
type input "FRANCOISE"
type input "DU [PERSON_NAME]"
type input "[EMAIL_ADDRESS][DOMAIN_NAME]"
type input "[PHONE_NUMBER]"
type input "50200"
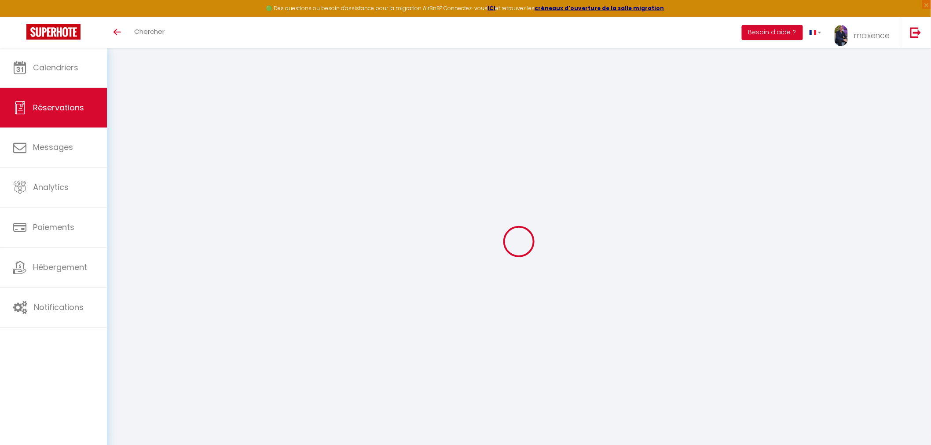
type input "54 BD [GEOGRAPHIC_DATA][PERSON_NAME]"
type input "COUTANCES"
select select "FR"
select select "15403"
select select "1"
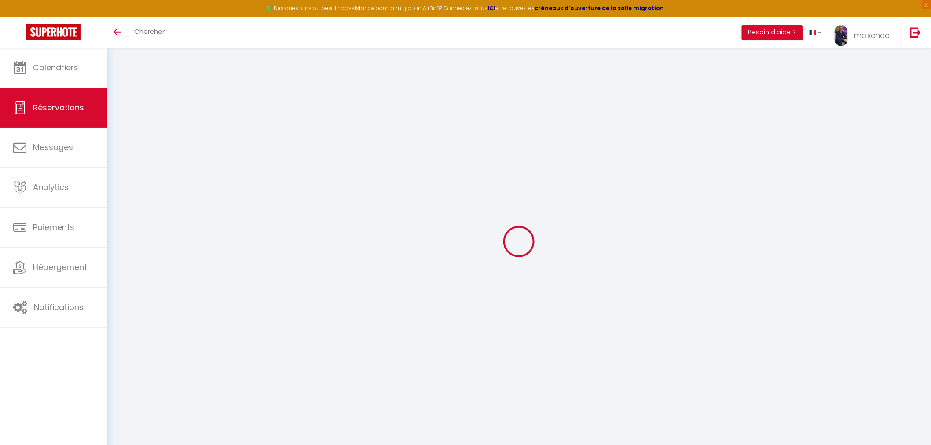
type input "Sam 23 Août 2025"
select select
type input "Sam 30 Août 2025"
select select
type input "2"
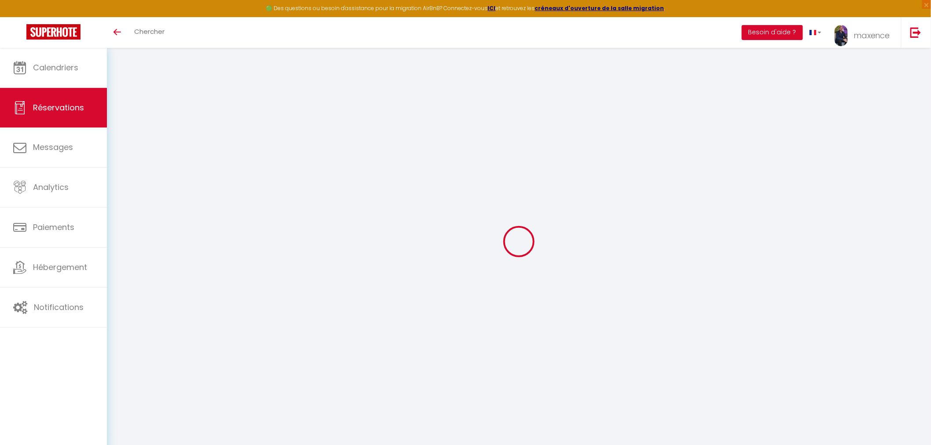
select select "12"
select select "14"
type input "3100"
checkbox input "false"
type input "0"
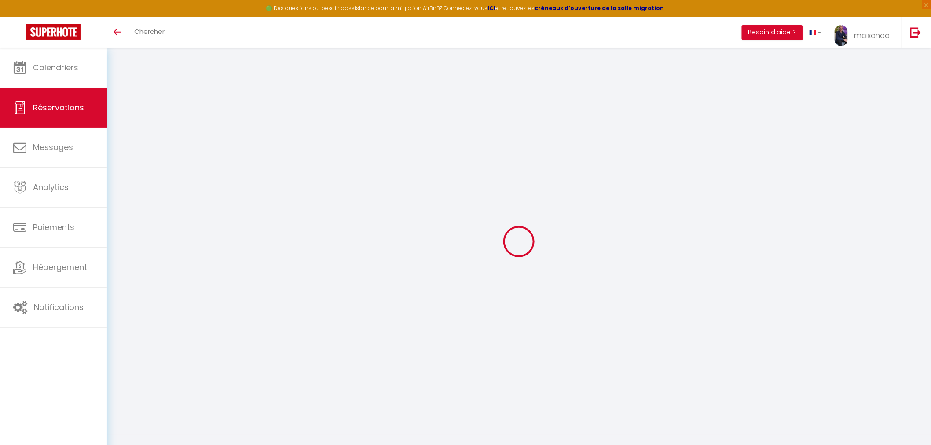
type input "0"
select select
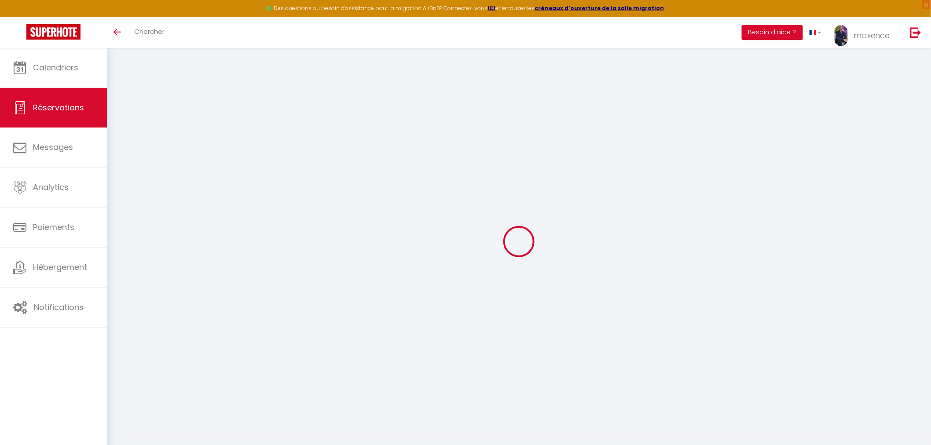
checkbox input "false"
select select
checkbox input "false"
select select
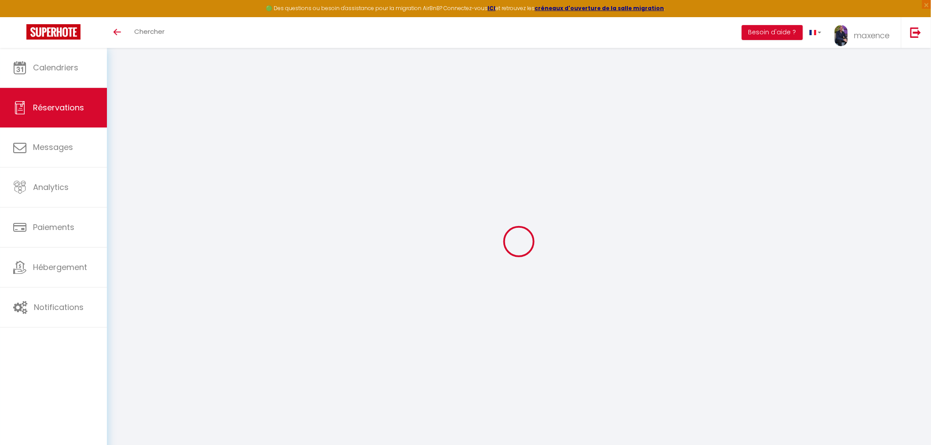
select select
checkbox input "false"
select select
checkbox input "false"
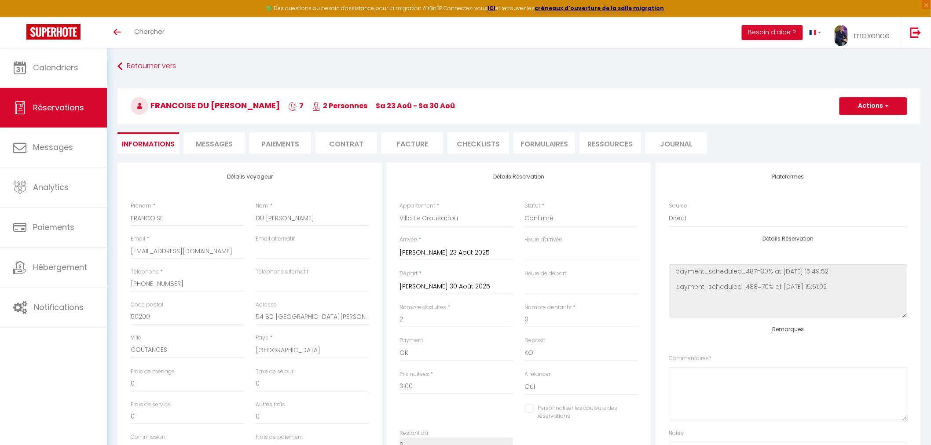
select select
checkbox input "false"
select select
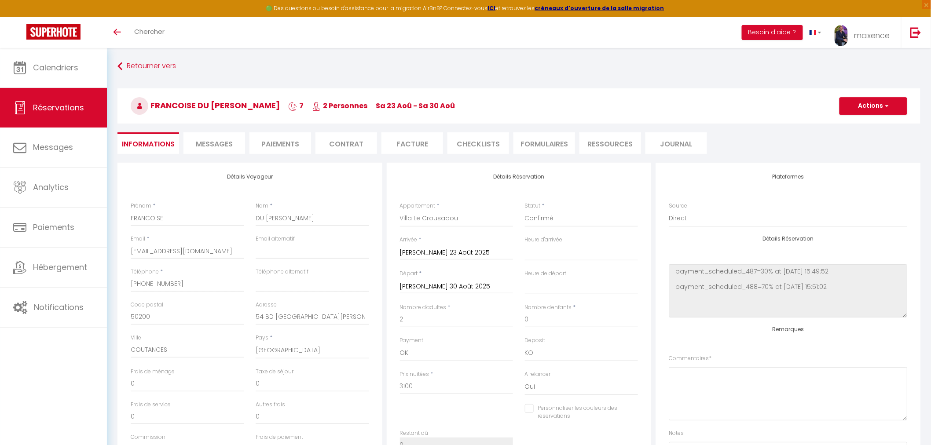
click at [288, 144] on li "Paiements" at bounding box center [281, 143] width 62 height 22
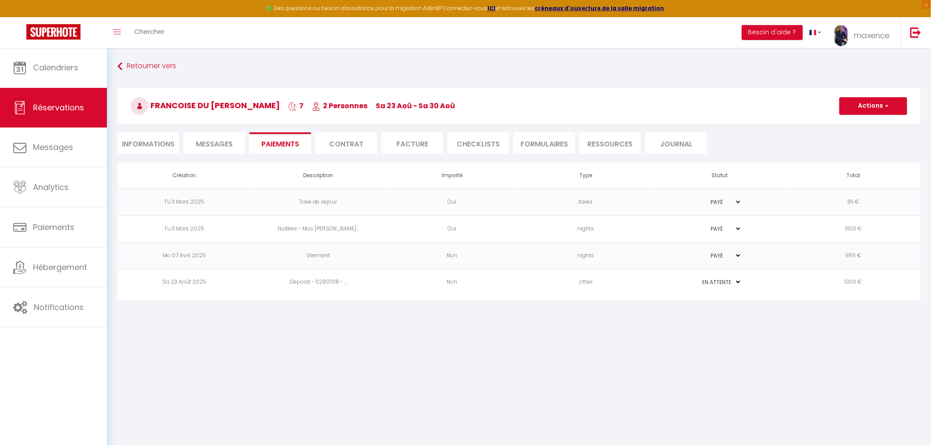
click at [145, 144] on li "Informations" at bounding box center [149, 143] width 62 height 22
select select
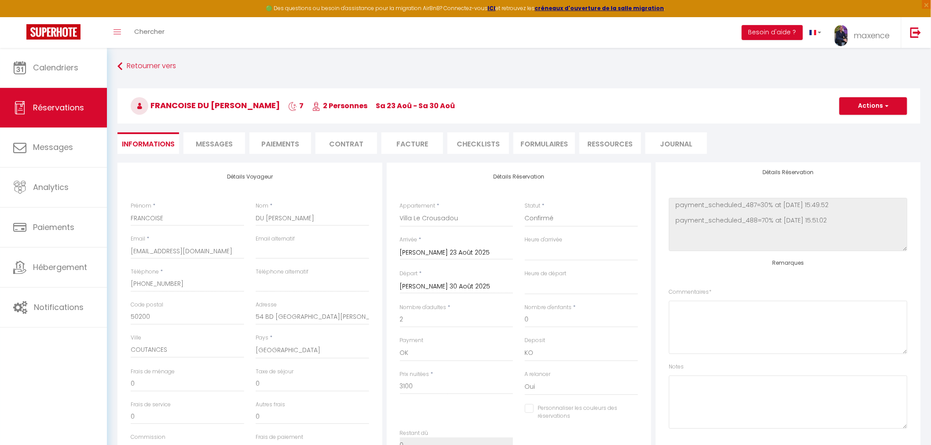
click at [295, 146] on li "Paiements" at bounding box center [281, 143] width 62 height 22
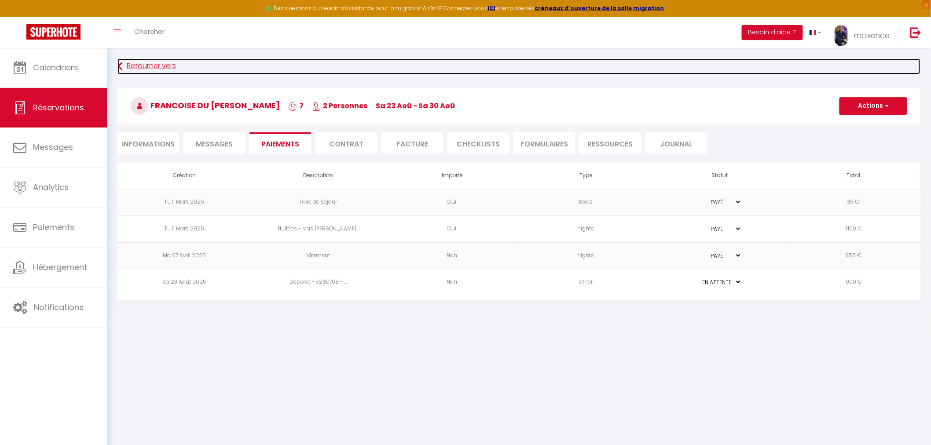
click at [141, 60] on link "Retourner vers" at bounding box center [519, 67] width 803 height 16
select select
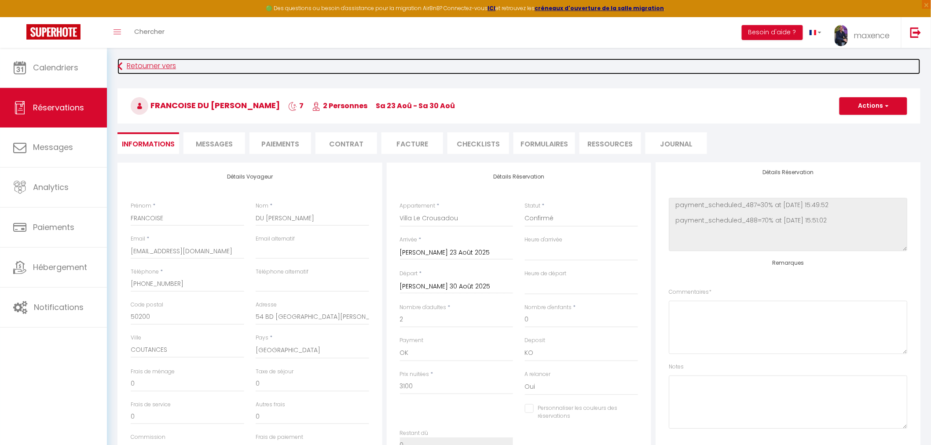
click at [125, 67] on link "Retourner vers" at bounding box center [519, 67] width 803 height 16
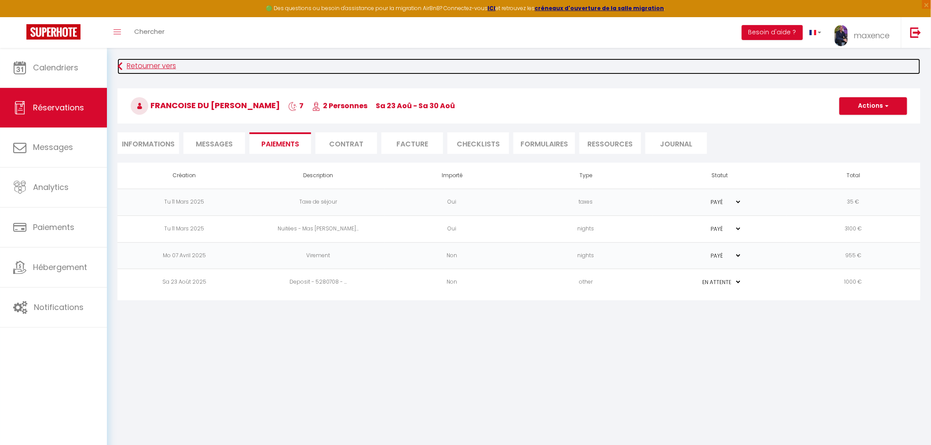
click at [170, 69] on link "Retourner vers" at bounding box center [519, 67] width 803 height 16
select select
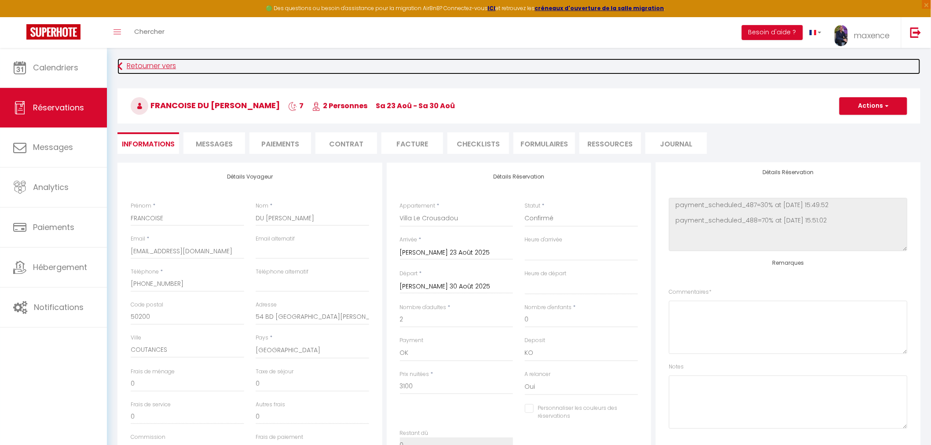
click at [163, 66] on link "Retourner vers" at bounding box center [519, 67] width 803 height 16
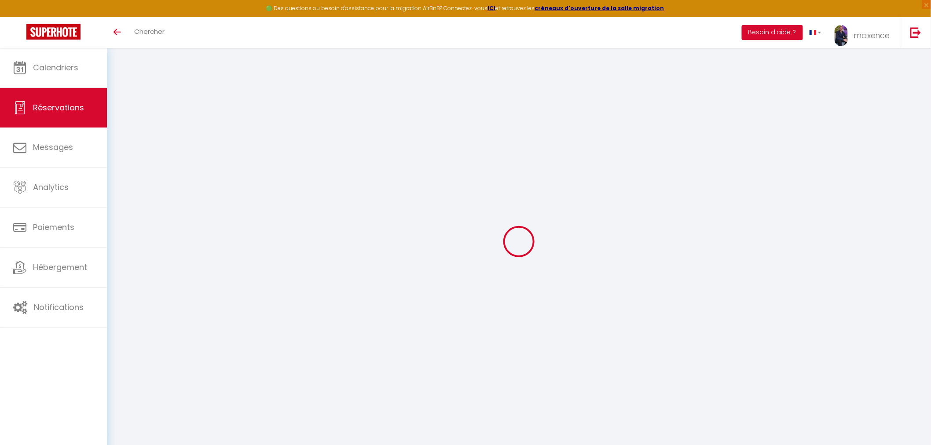
select select "0"
select select
checkbox input "false"
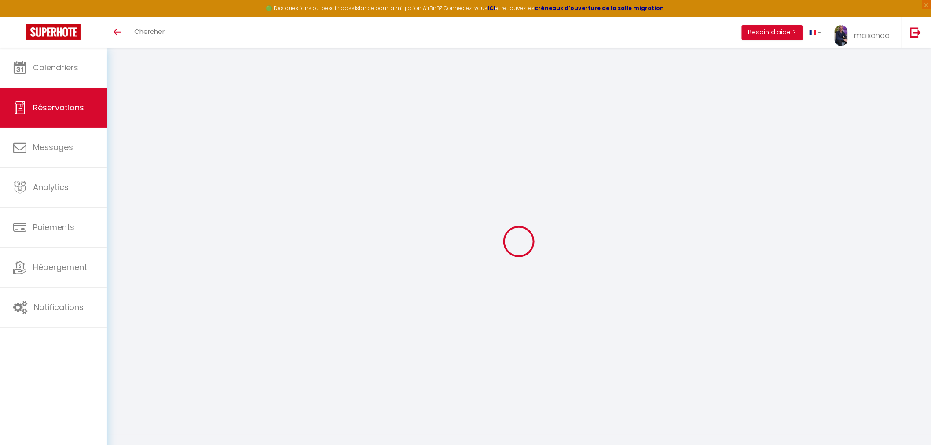
type textarea "Paiement acompte 30% 1800 € virement le 09/04"
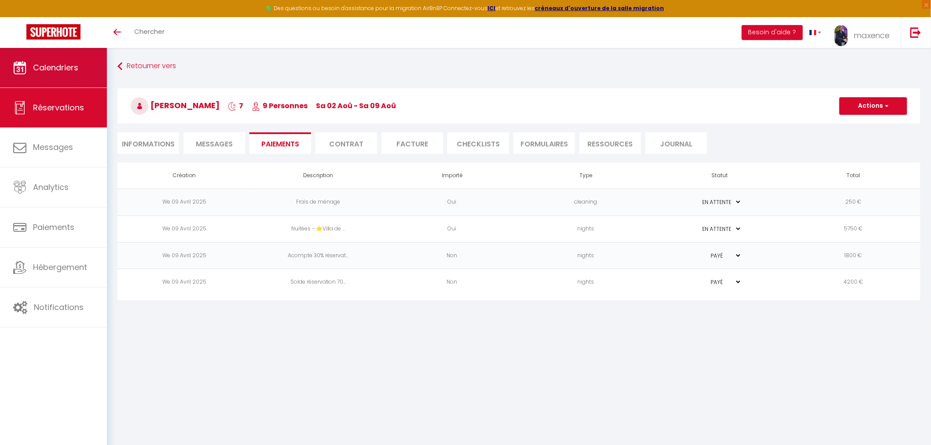
click at [56, 74] on link "Calendriers" at bounding box center [53, 68] width 107 height 40
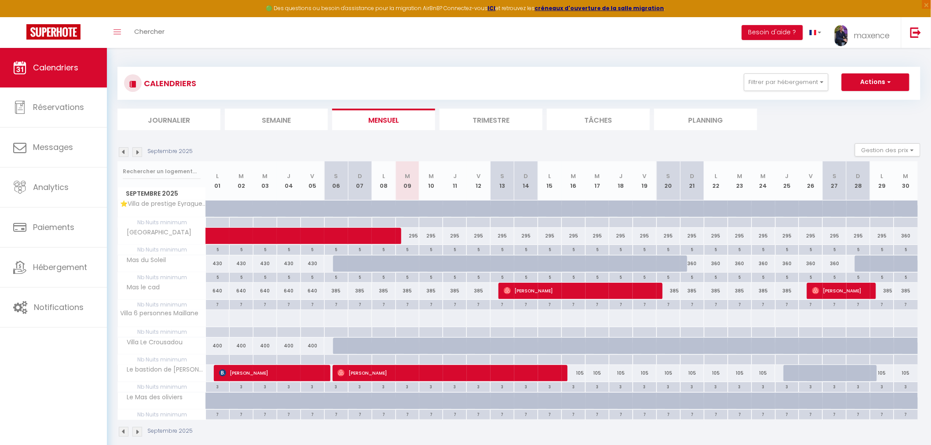
click at [124, 433] on img at bounding box center [124, 432] width 10 height 10
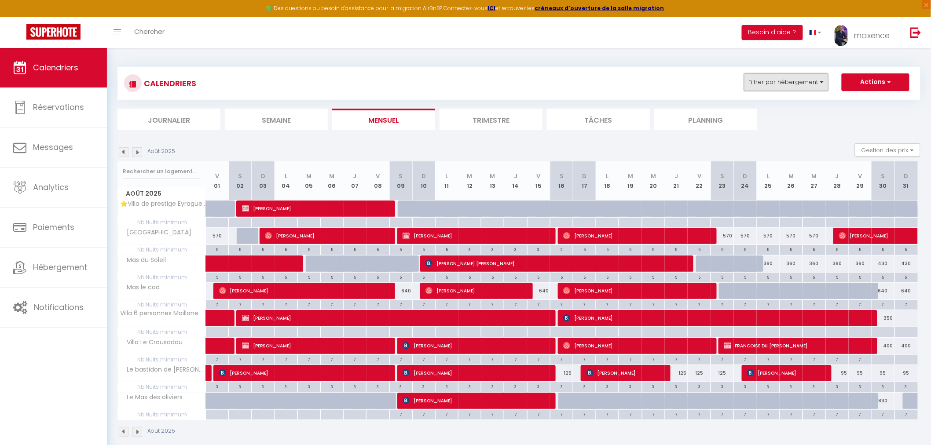
click at [775, 81] on button "Filtrer par hébergement" at bounding box center [786, 83] width 85 height 18
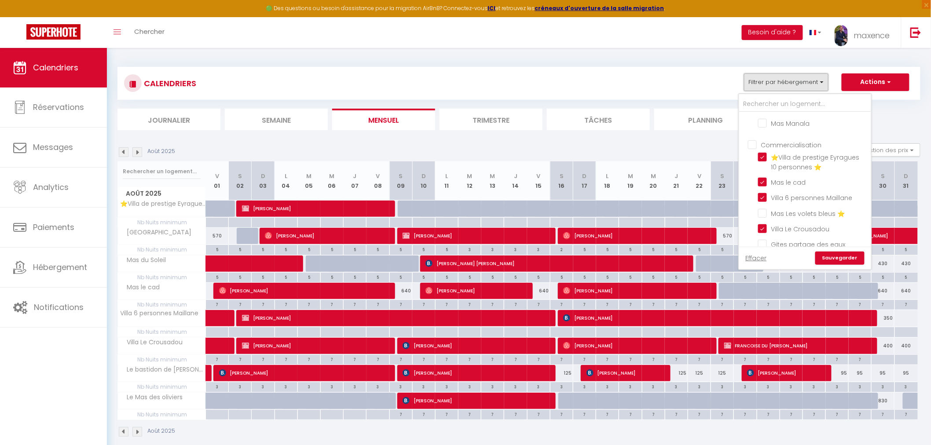
scroll to position [293, 0]
click at [806, 159] on input "Mas Les volets bleus ⭐" at bounding box center [813, 163] width 110 height 9
checkbox input "true"
checkbox input "false"
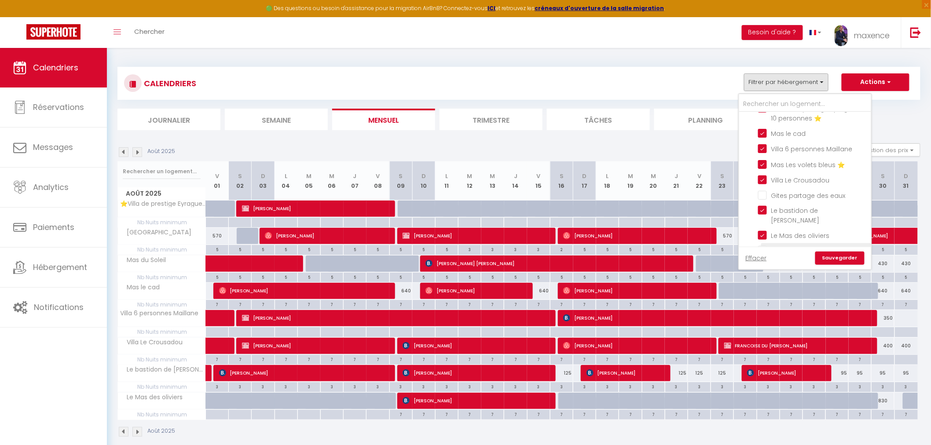
checkbox input "false"
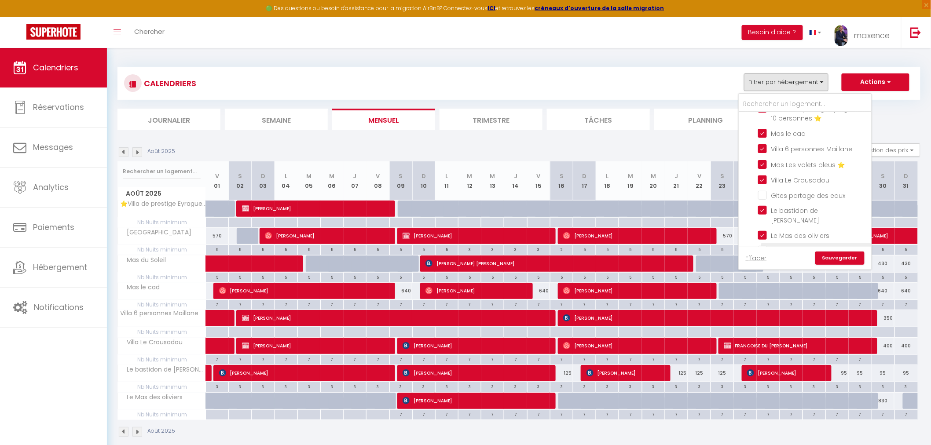
checkbox input "false"
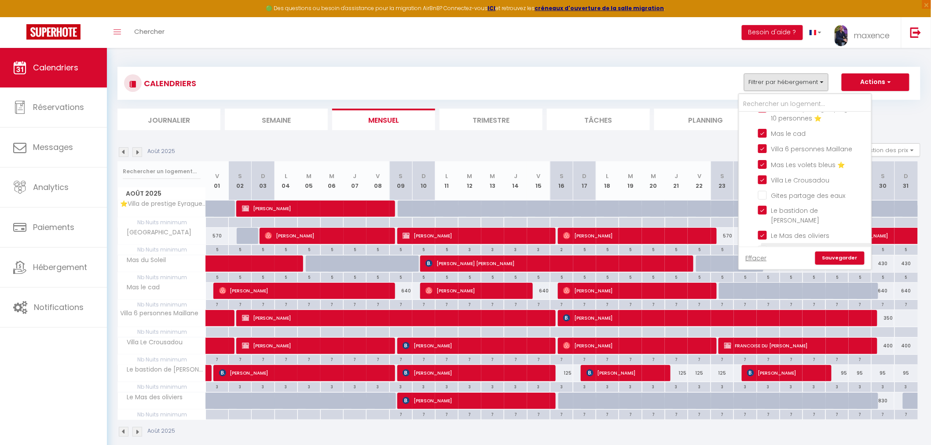
checkbox input "false"
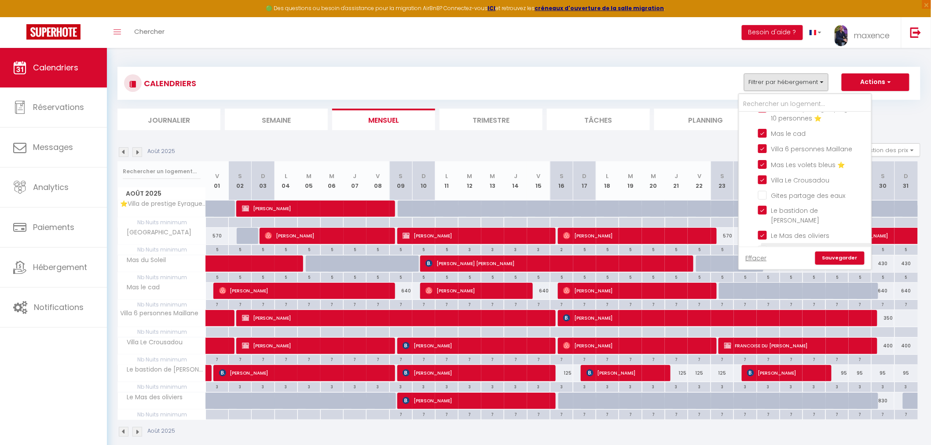
checkbox input "false"
click at [851, 260] on link "Sauvegarder" at bounding box center [840, 258] width 49 height 13
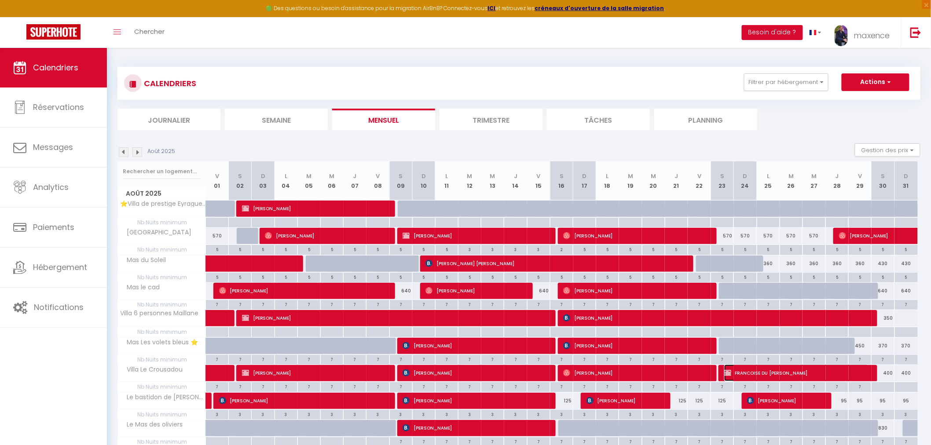
click at [781, 375] on span "FRANCOISE DU [PERSON_NAME]" at bounding box center [797, 373] width 145 height 17
select select "OK"
select select "KO"
select select "0"
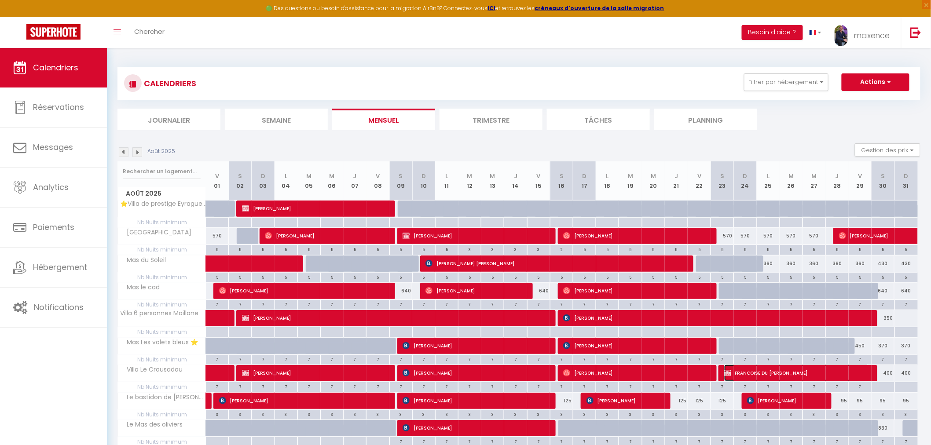
select select "1"
select select
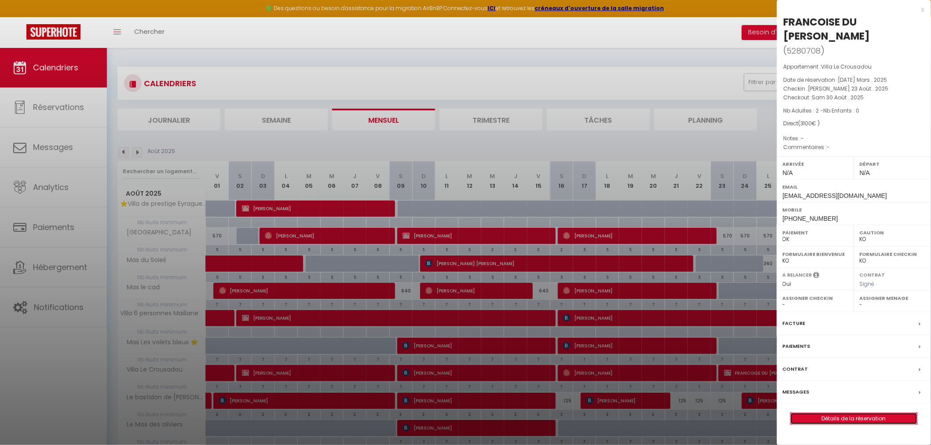
click at [861, 413] on link "Détails de la réservation" at bounding box center [854, 418] width 127 height 11
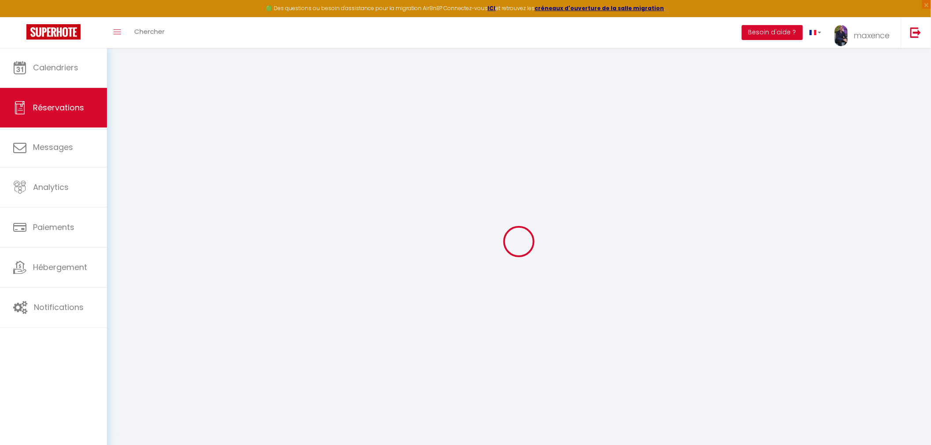
type input "FRANCOISE"
type input "DU [PERSON_NAME]"
type input "[EMAIL_ADDRESS][DOMAIN_NAME]"
type input "[PHONE_NUMBER]"
type input "50200"
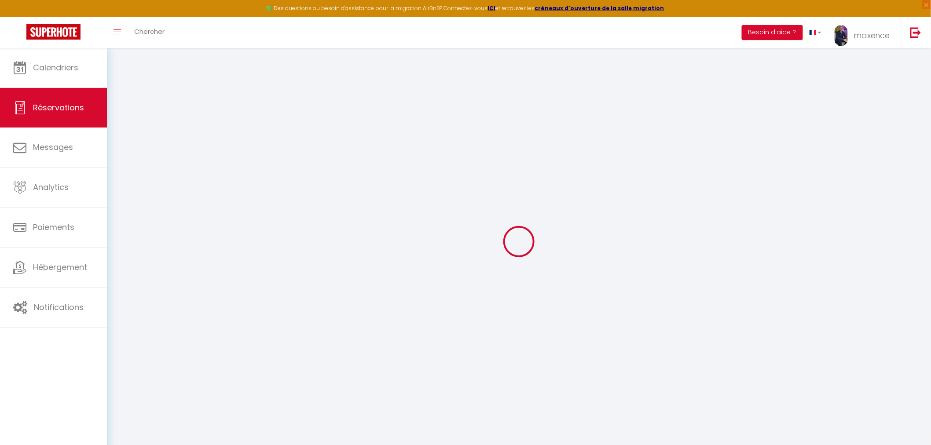
type input "54 BD [GEOGRAPHIC_DATA][PERSON_NAME]"
type input "COUTANCES"
select select "FR"
select select "15403"
select select "1"
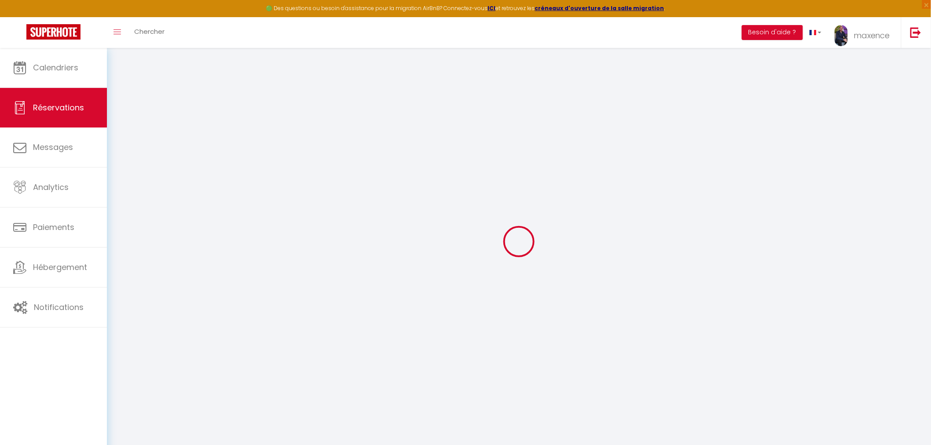
type input "[PERSON_NAME] 23 Août 2025"
select select
type input "[PERSON_NAME] 30 Août 2025"
select select
type input "2"
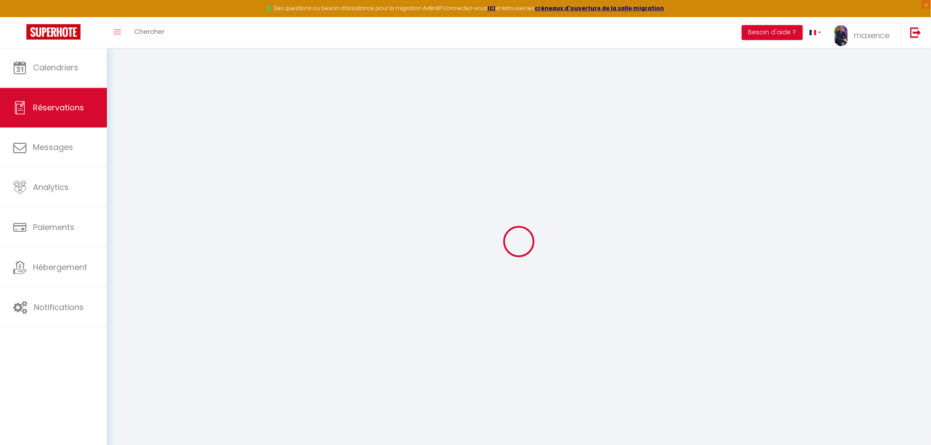
select select "12"
select select "14"
type input "3100"
checkbox input "false"
type input "0"
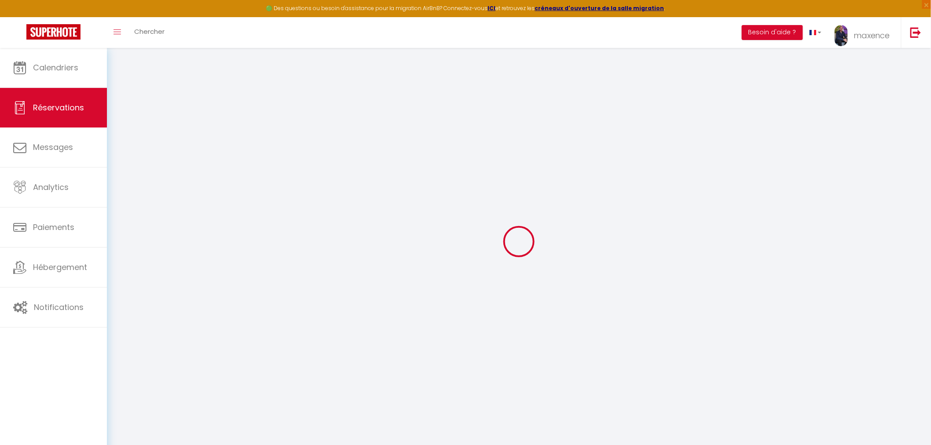
type input "0"
select select
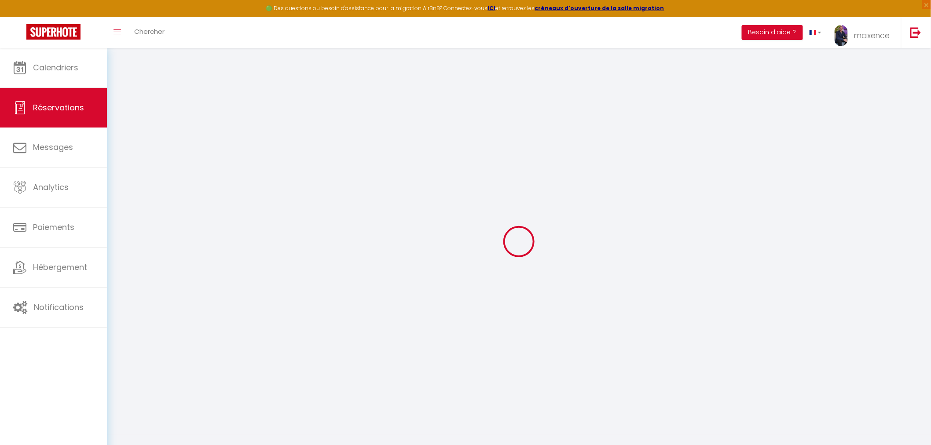
checkbox input "false"
select select
checkbox input "false"
select select
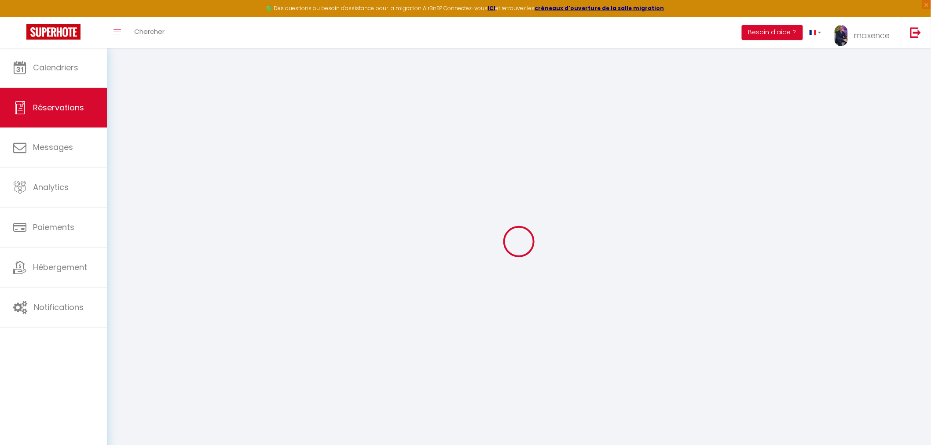
select select
checkbox input "false"
select select
checkbox input "false"
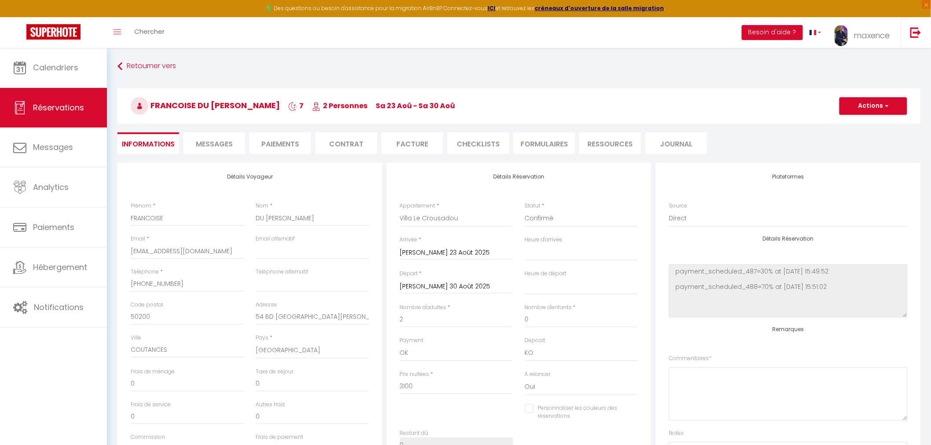
select select
checkbox input "false"
select select
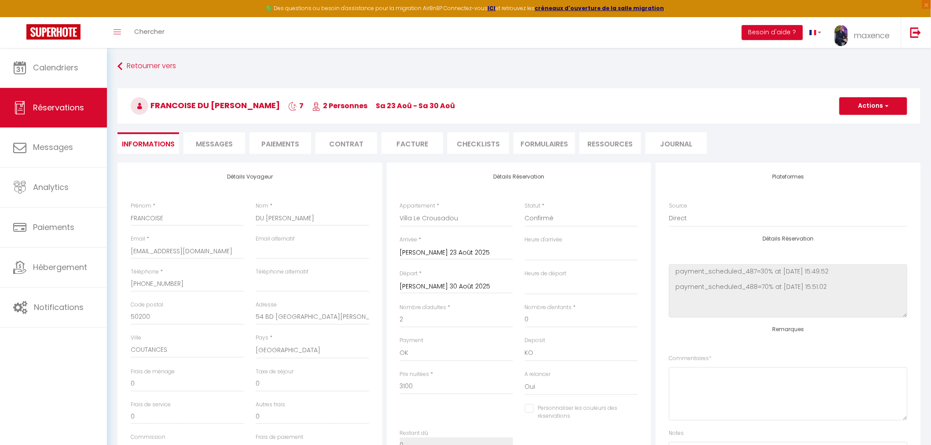
click at [270, 147] on li "Paiements" at bounding box center [281, 143] width 62 height 22
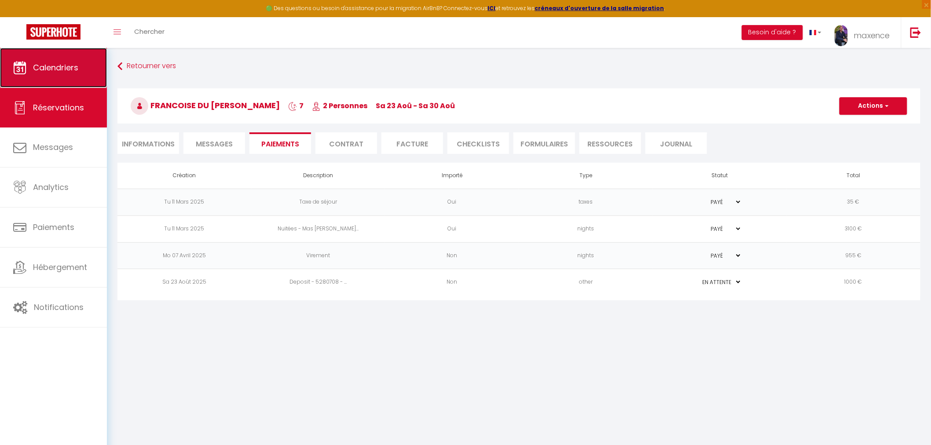
click at [47, 80] on link "Calendriers" at bounding box center [53, 68] width 107 height 40
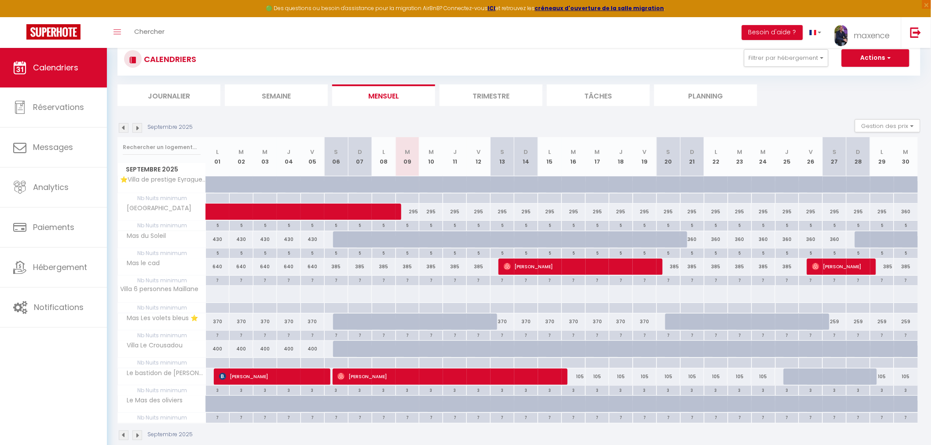
scroll to position [48, 0]
